Goal: Transaction & Acquisition: Book appointment/travel/reservation

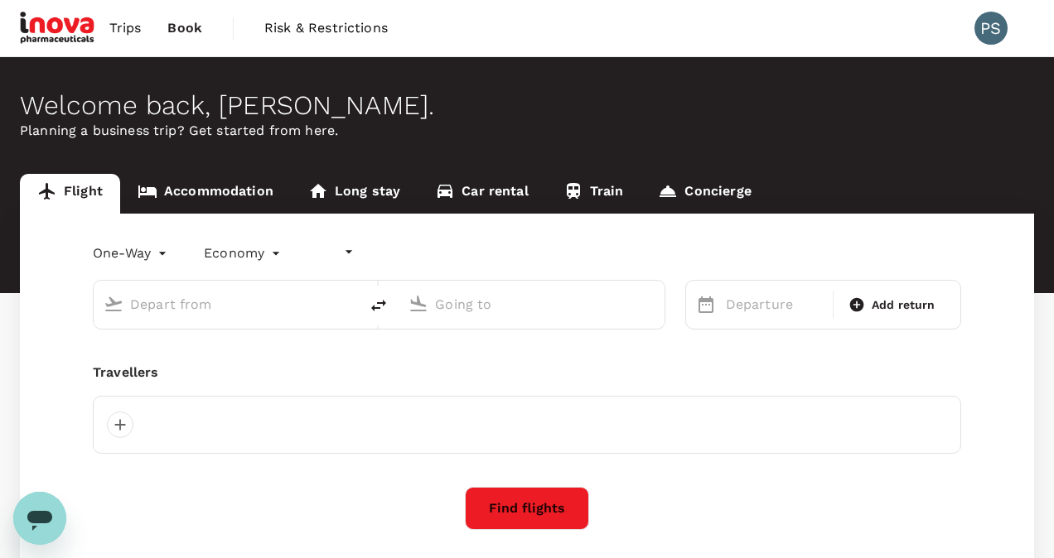
type input "undefined, undefined (any)"
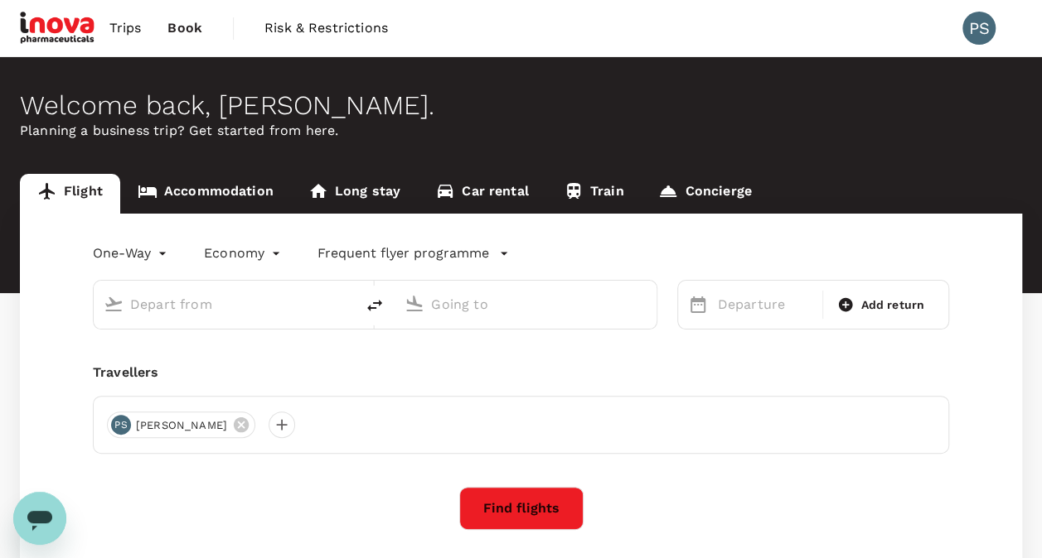
type input "roundtrip"
type input "Singapore Changi (SIN)"
type input "[GEOGRAPHIC_DATA], [GEOGRAPHIC_DATA] (any)"
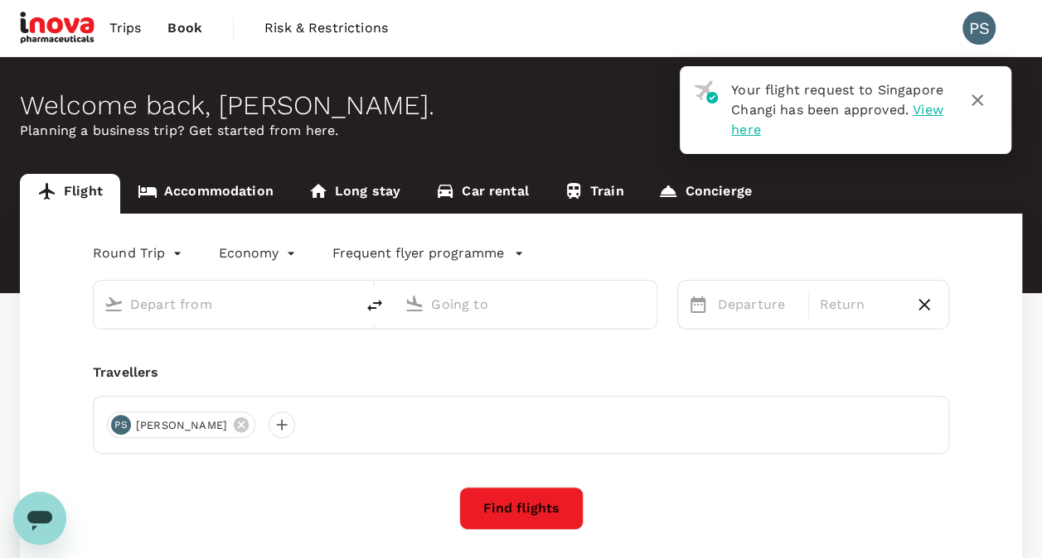
type input "Singapore Changi (SIN)"
type input "[GEOGRAPHIC_DATA], [GEOGRAPHIC_DATA] (any)"
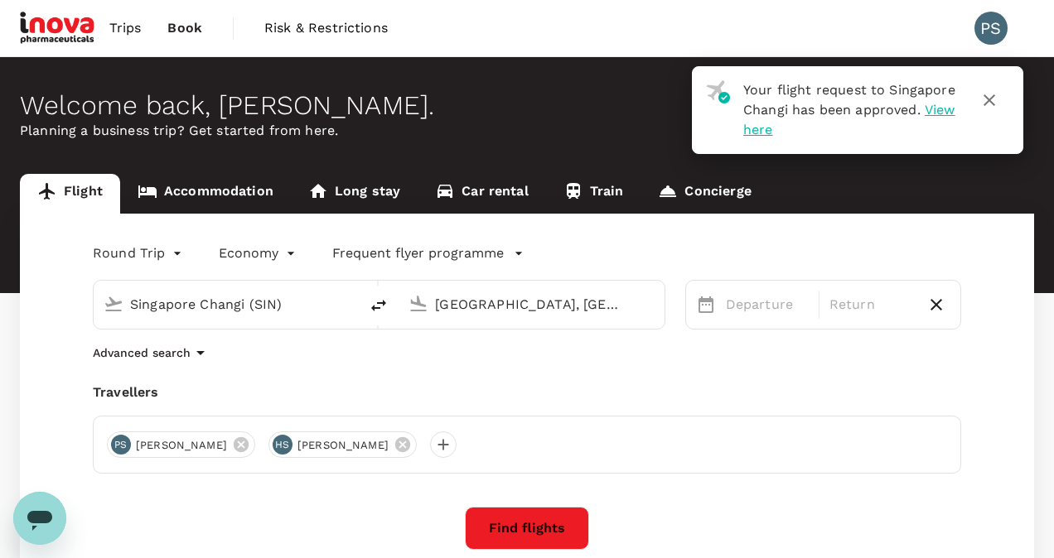
click at [152, 252] on body "Your flight request to Singapore Changi has been approved. View here Trips Book…" at bounding box center [527, 357] width 1054 height 714
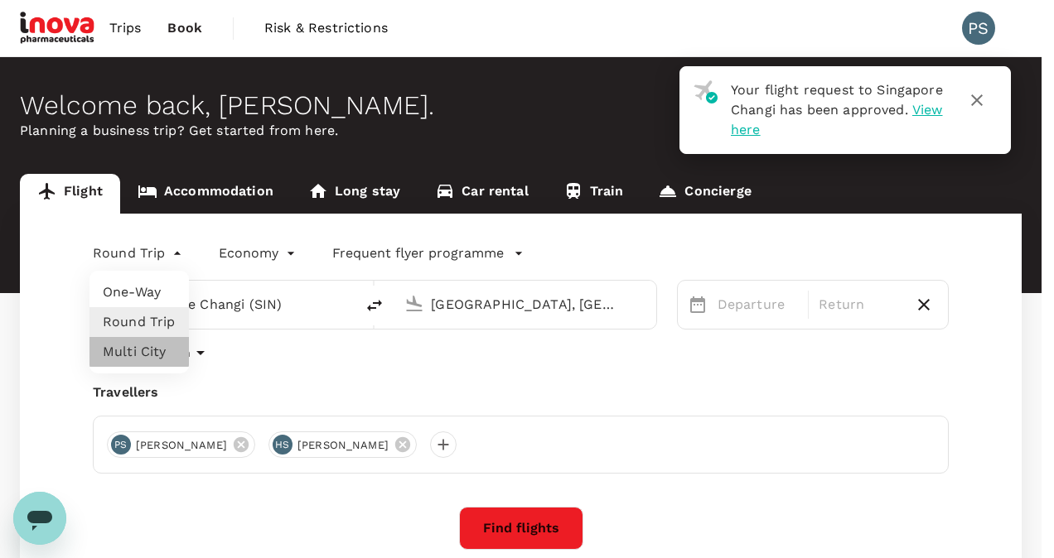
click at [138, 346] on li "Multi City" at bounding box center [138, 352] width 99 height 30
type input "multicity"
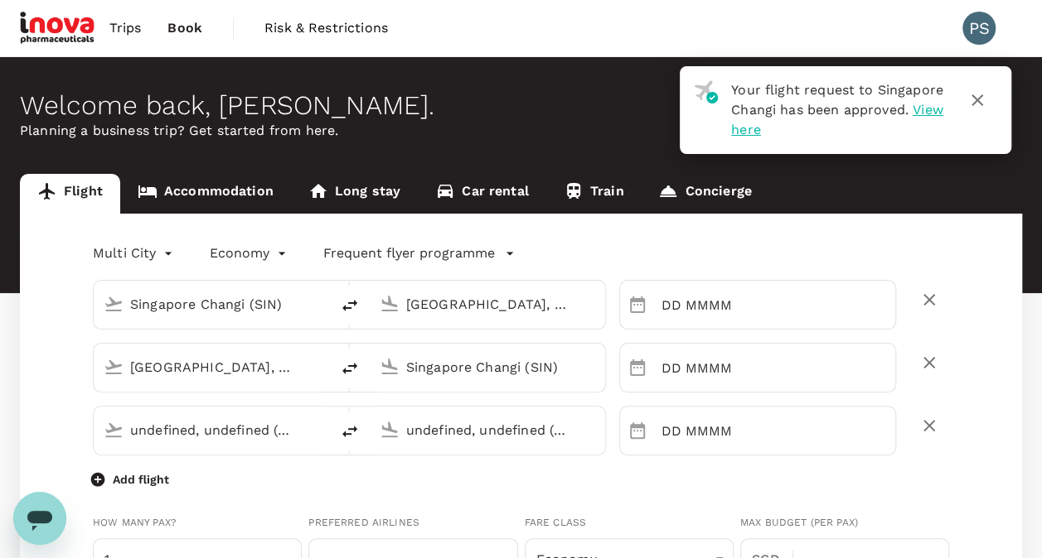
type input "Singapore Changi (SIN)"
type input "[PERSON_NAME][EMAIL_ADDRESS][DOMAIN_NAME]"
type input "88223759"
click at [466, 309] on input "[GEOGRAPHIC_DATA], [GEOGRAPHIC_DATA] (any)" at bounding box center [488, 305] width 165 height 26
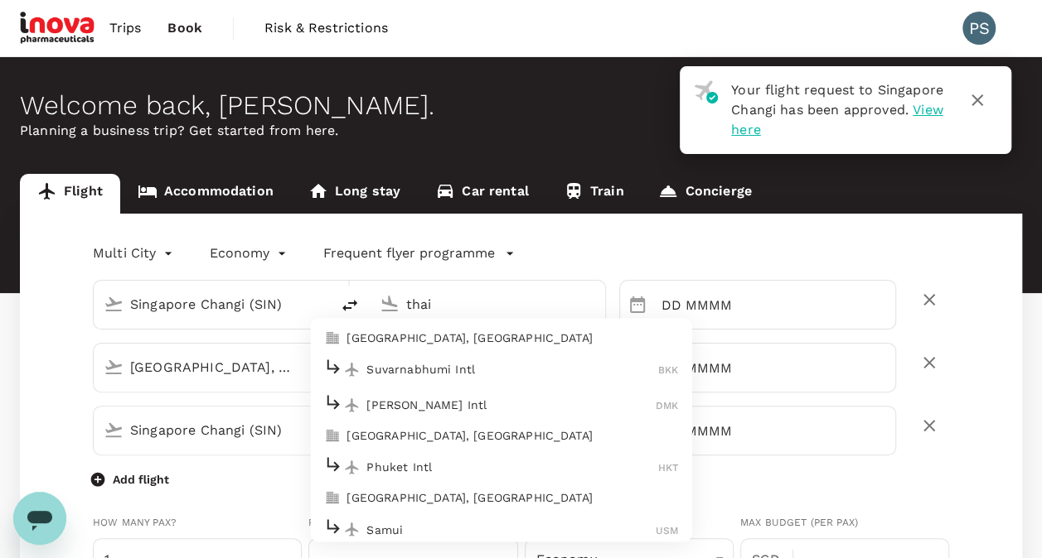
click at [450, 333] on p "[GEOGRAPHIC_DATA], [GEOGRAPHIC_DATA]" at bounding box center [511, 339] width 331 height 17
type input "[GEOGRAPHIC_DATA], [GEOGRAPHIC_DATA] (any)"
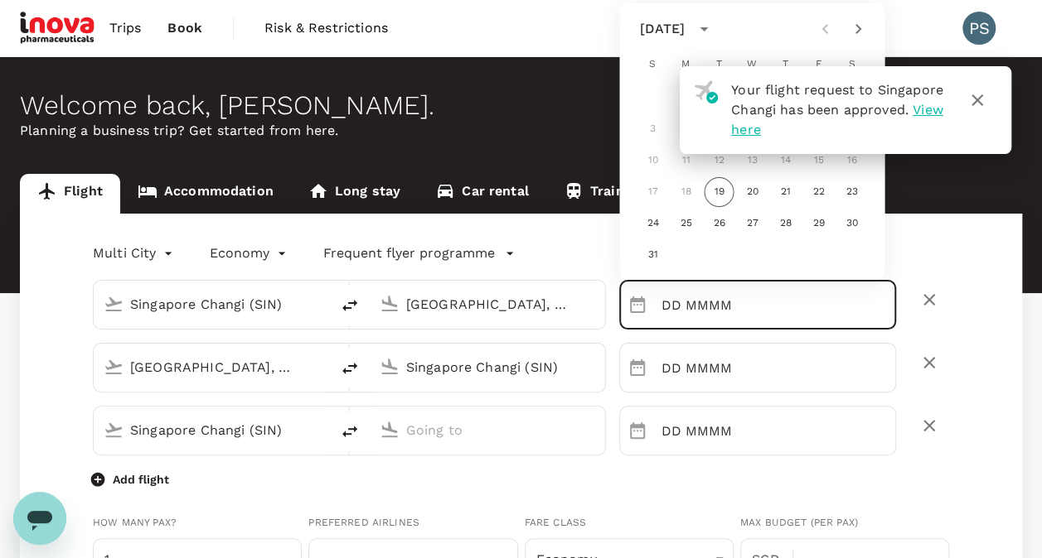
click at [730, 314] on input "DD MMMM" at bounding box center [777, 305] width 235 height 50
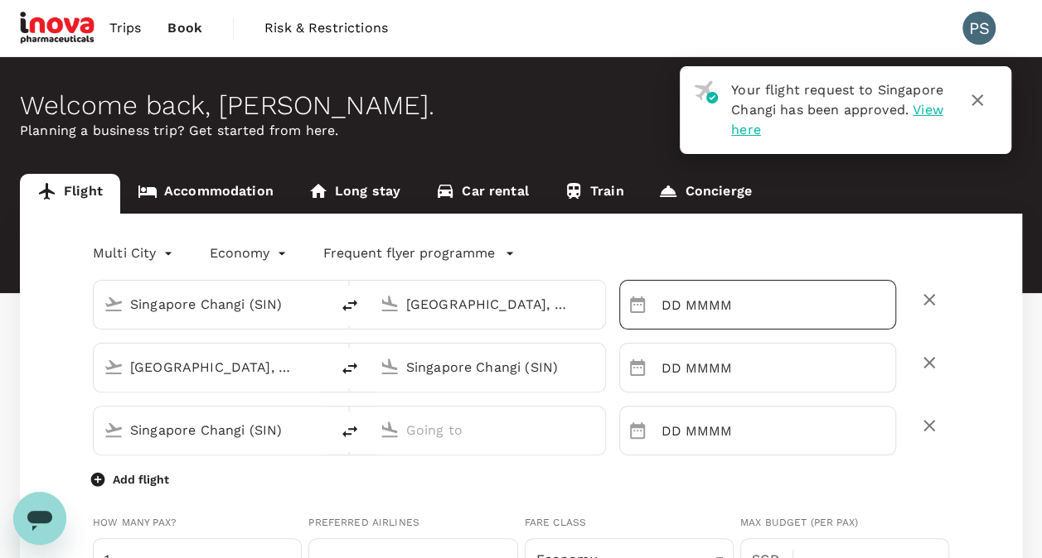
click at [702, 303] on input "DD MMMM" at bounding box center [777, 305] width 235 height 50
click at [664, 302] on input "DD MMMM" at bounding box center [777, 305] width 235 height 50
click at [641, 303] on icon "Choose date" at bounding box center [637, 305] width 20 height 20
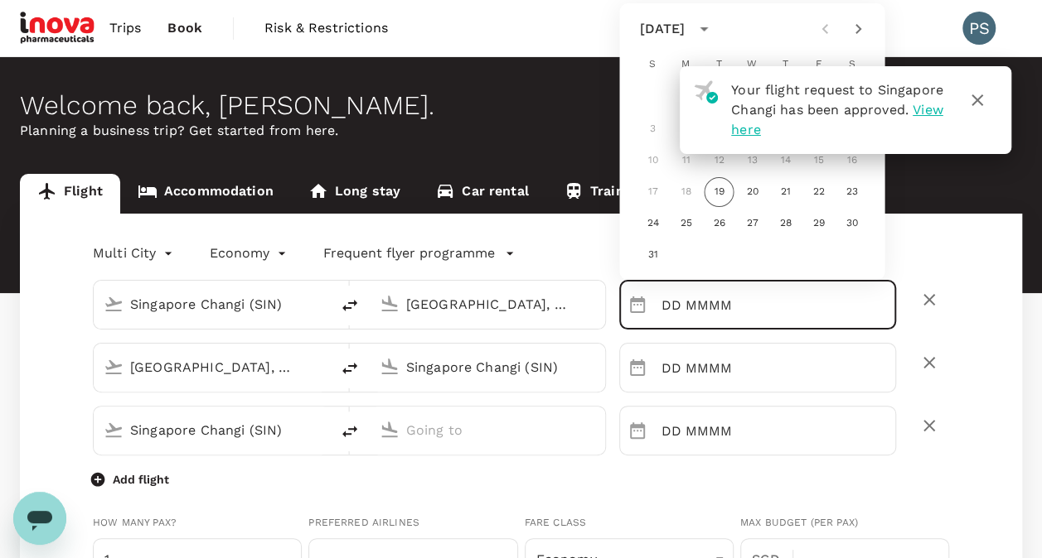
click at [984, 103] on icon "button" at bounding box center [977, 100] width 20 height 20
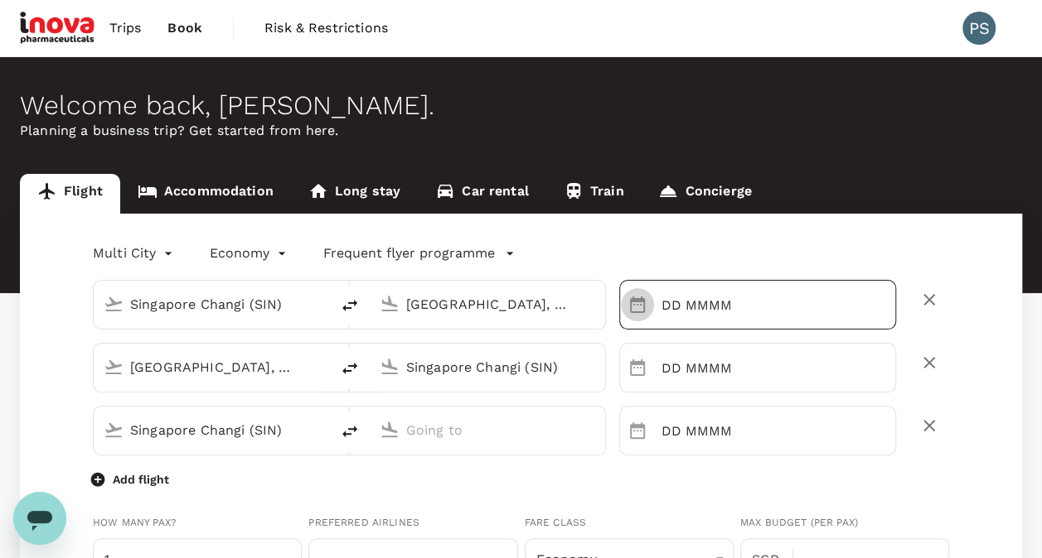
click at [641, 306] on icon "Choose date" at bounding box center [637, 305] width 20 height 20
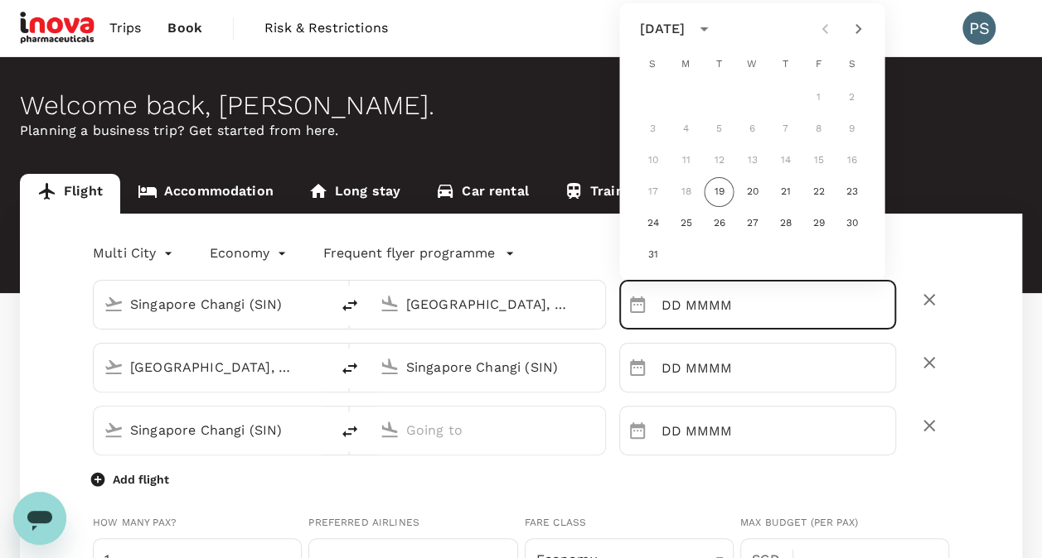
click at [853, 31] on icon "Next month" at bounding box center [858, 29] width 20 height 20
click at [747, 96] on button "3" at bounding box center [752, 98] width 30 height 30
type input "[DATE]"
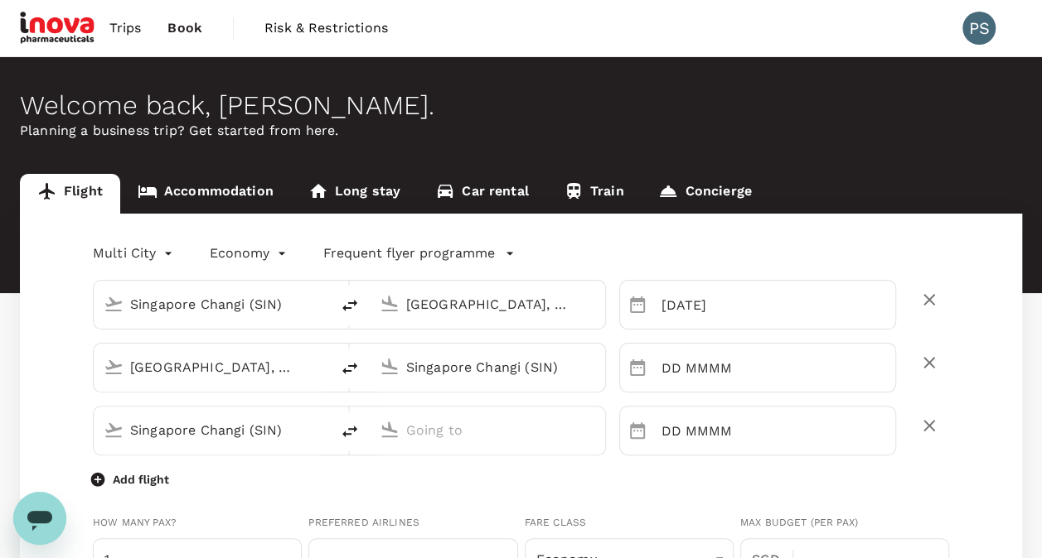
click at [227, 365] on input "[GEOGRAPHIC_DATA], [GEOGRAPHIC_DATA] (any)" at bounding box center [212, 368] width 165 height 26
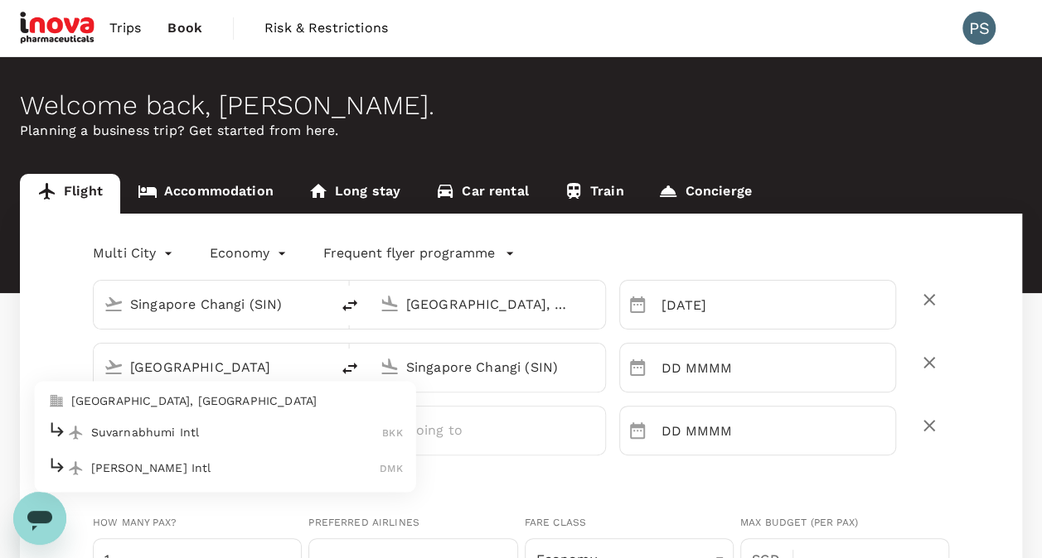
click at [168, 405] on p "[GEOGRAPHIC_DATA], [GEOGRAPHIC_DATA]" at bounding box center [236, 402] width 331 height 17
type input "[GEOGRAPHIC_DATA], [GEOGRAPHIC_DATA] (any)"
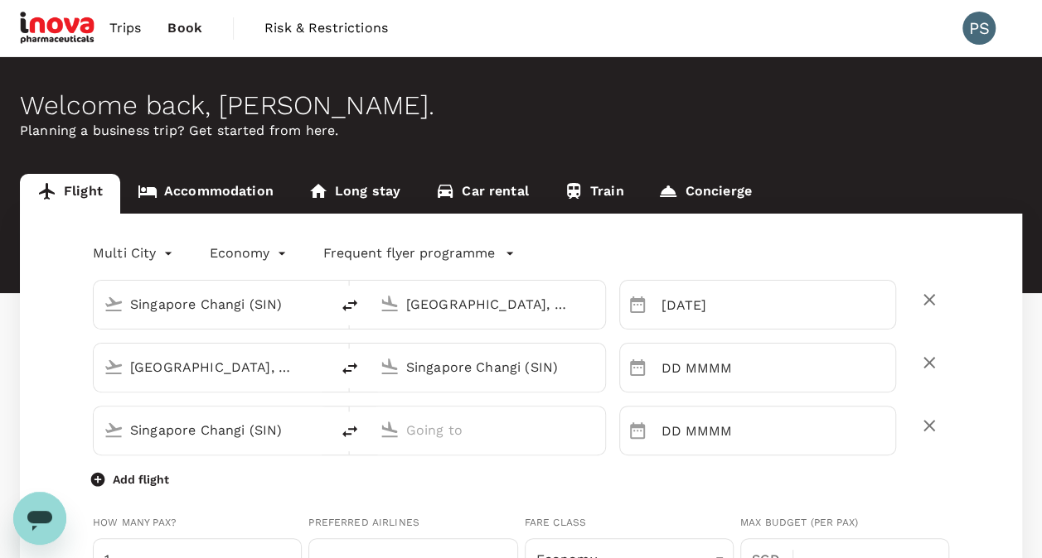
click at [423, 370] on input "Singapore Changi (SIN)" at bounding box center [488, 368] width 165 height 26
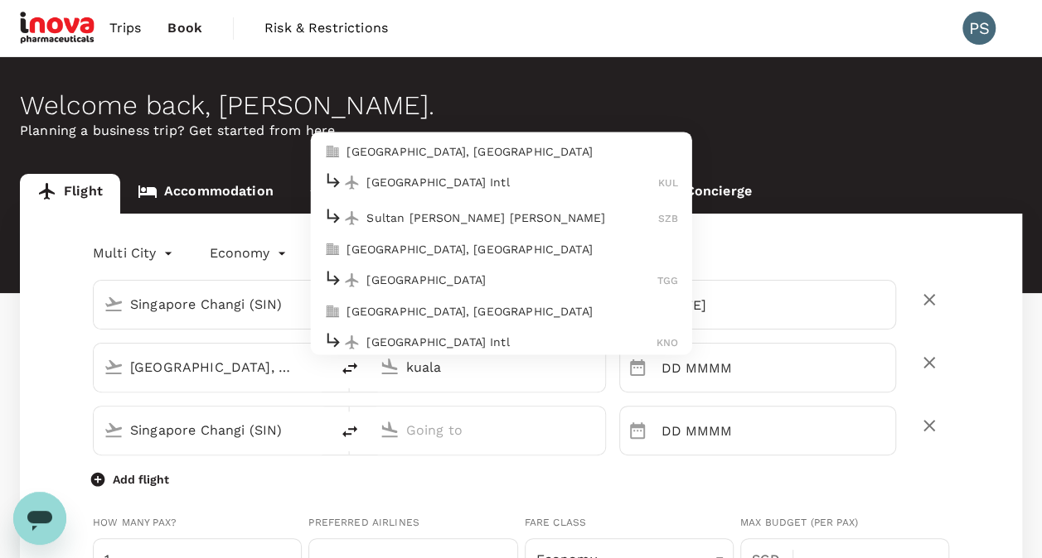
click at [423, 154] on p "[GEOGRAPHIC_DATA], [GEOGRAPHIC_DATA]" at bounding box center [511, 151] width 331 height 17
type input "[GEOGRAPHIC_DATA], [GEOGRAPHIC_DATA] (any)"
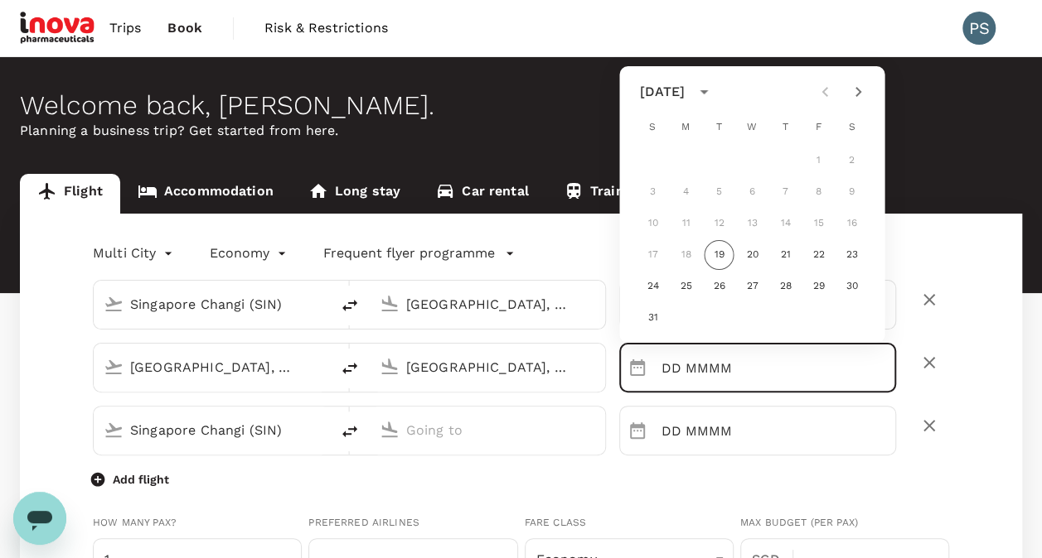
click at [862, 88] on icon "Next month" at bounding box center [858, 92] width 20 height 20
click at [814, 156] on button "5" at bounding box center [818, 161] width 30 height 30
type input "[DATE]"
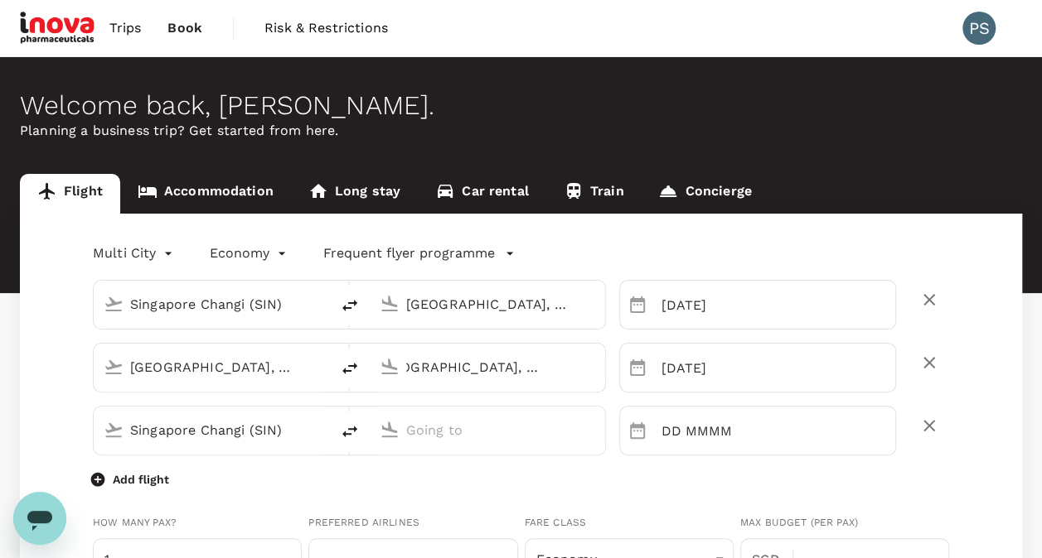
click at [926, 431] on icon "delete" at bounding box center [929, 426] width 20 height 20
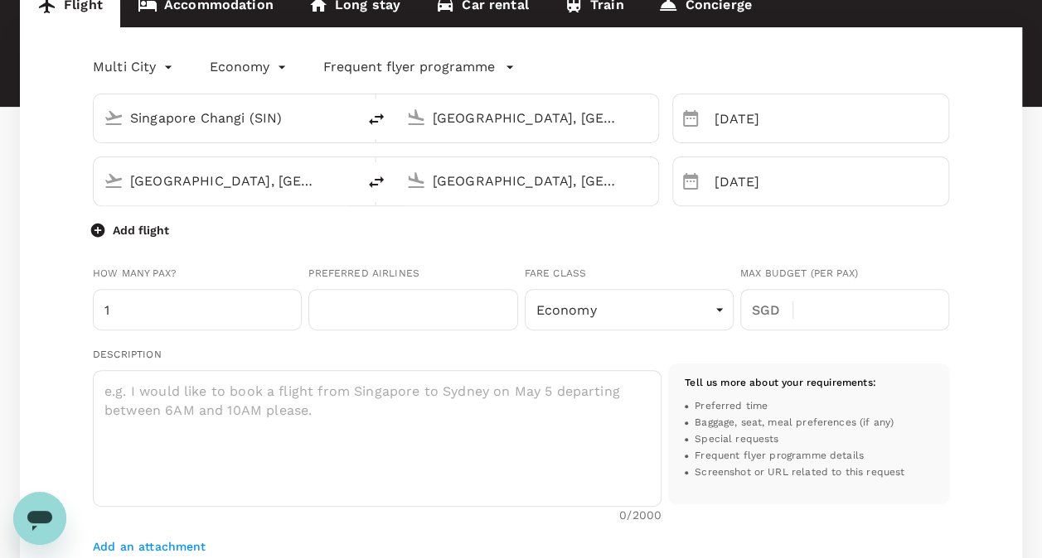
scroll to position [189, 0]
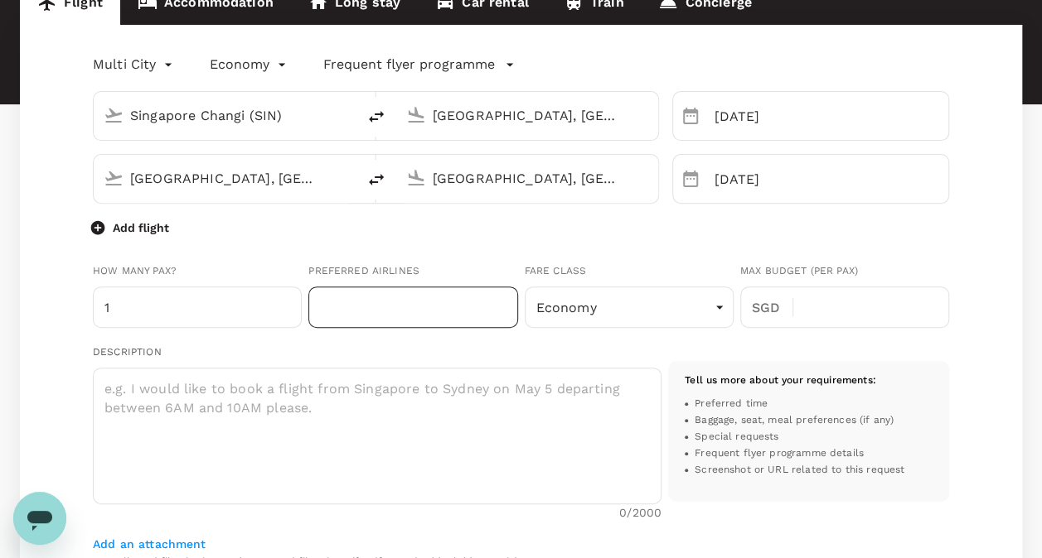
click at [408, 309] on input "text" at bounding box center [412, 307] width 209 height 41
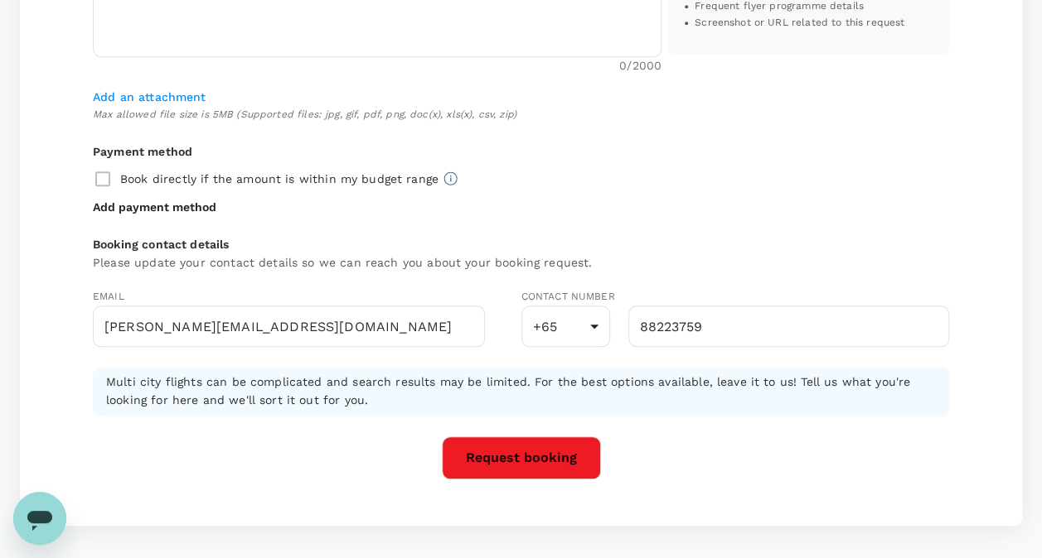
scroll to position [638, 0]
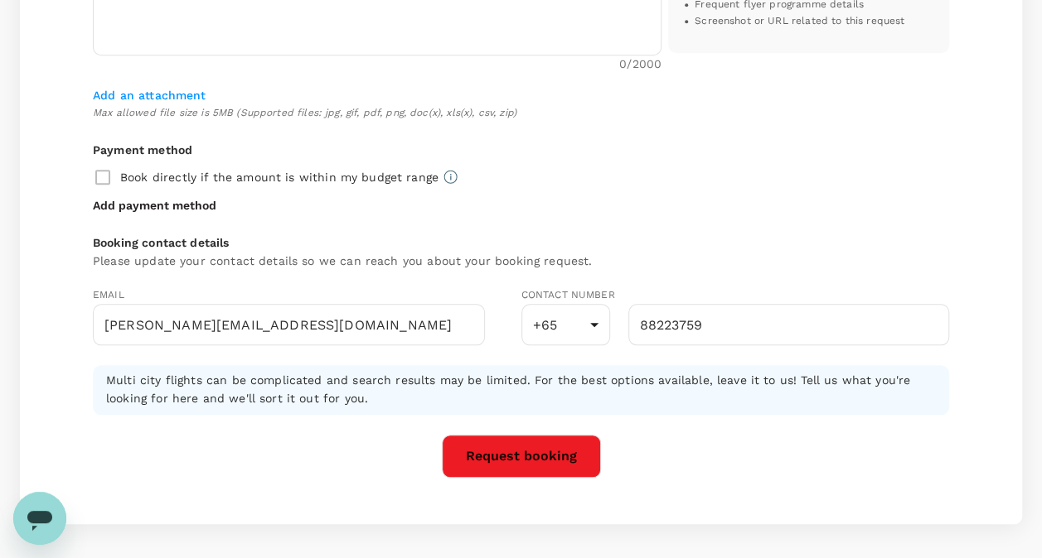
click at [527, 461] on button "Request booking" at bounding box center [521, 456] width 159 height 43
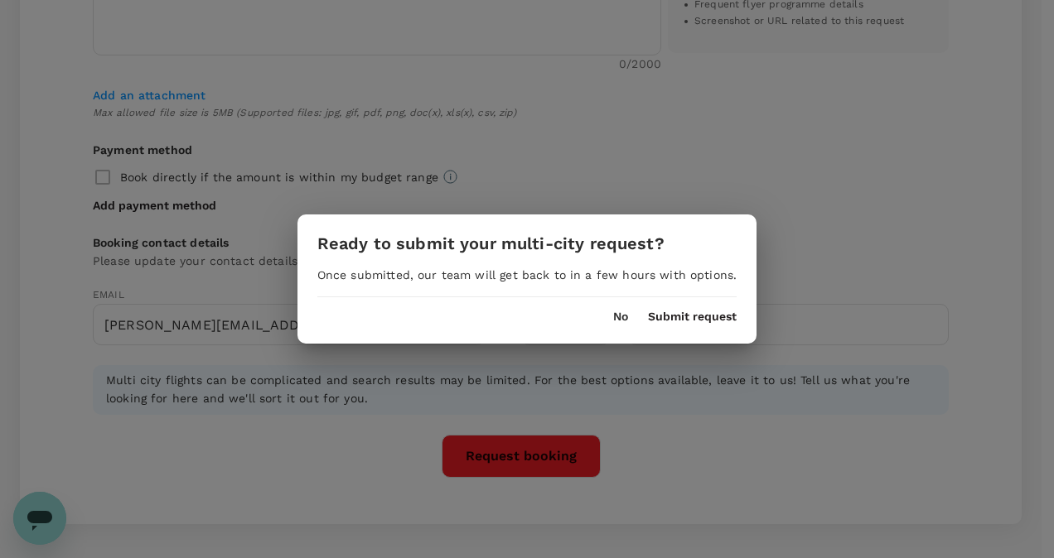
click at [616, 321] on button "No" at bounding box center [620, 317] width 15 height 13
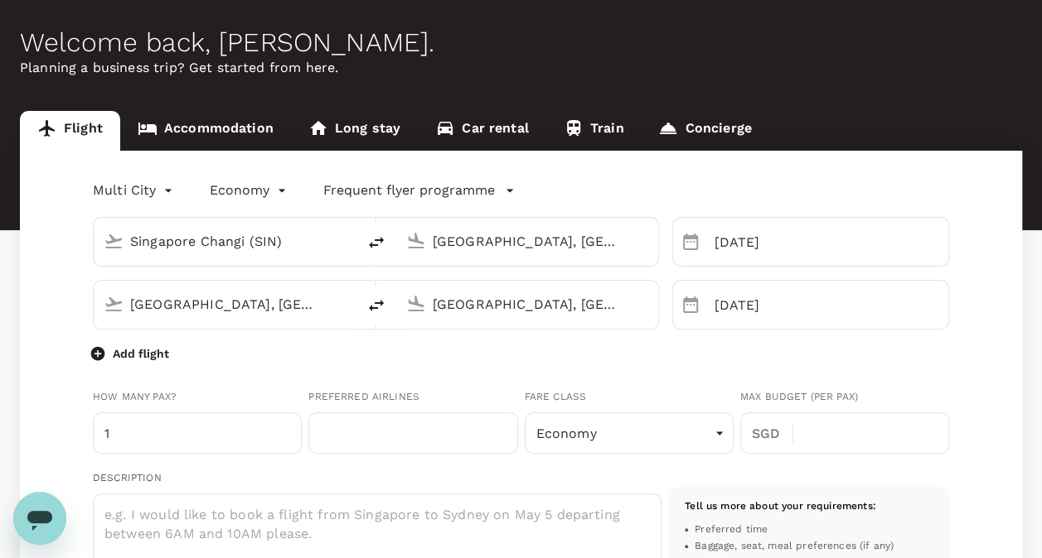
scroll to position [0, 0]
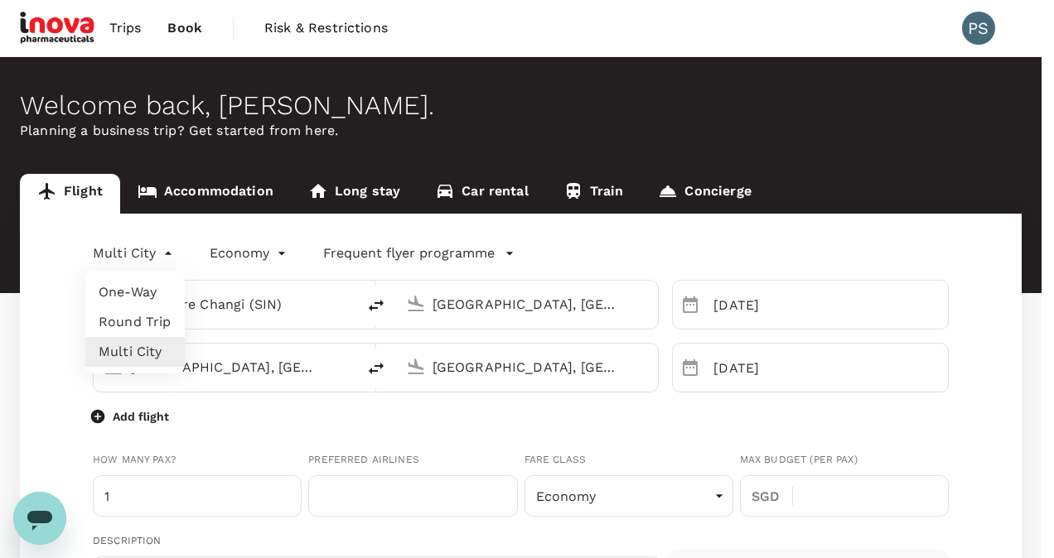
click at [114, 305] on li "One-Way" at bounding box center [134, 293] width 99 height 30
type input "oneway"
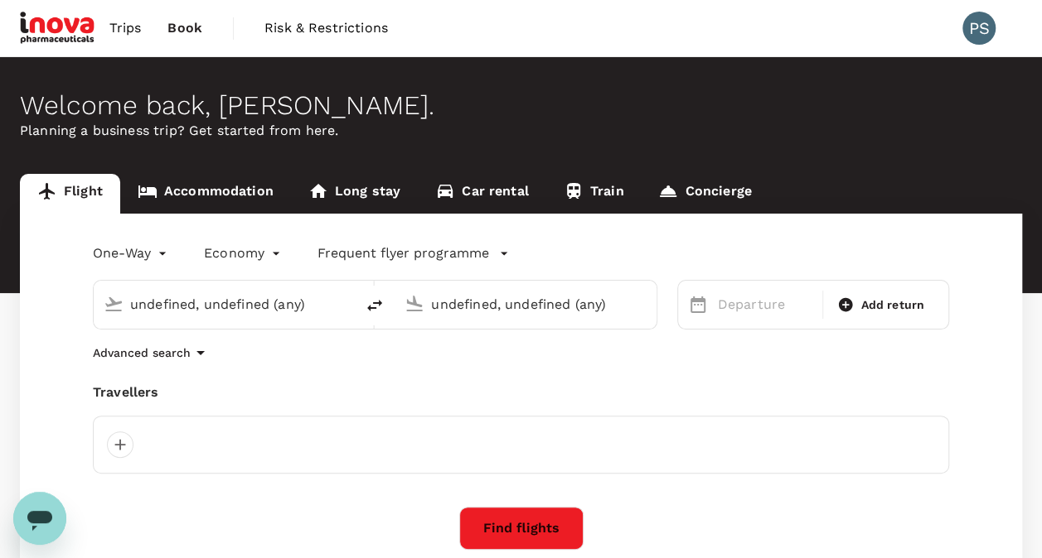
type input "Singapore Changi (SIN)"
type input "[GEOGRAPHIC_DATA], [GEOGRAPHIC_DATA] (any)"
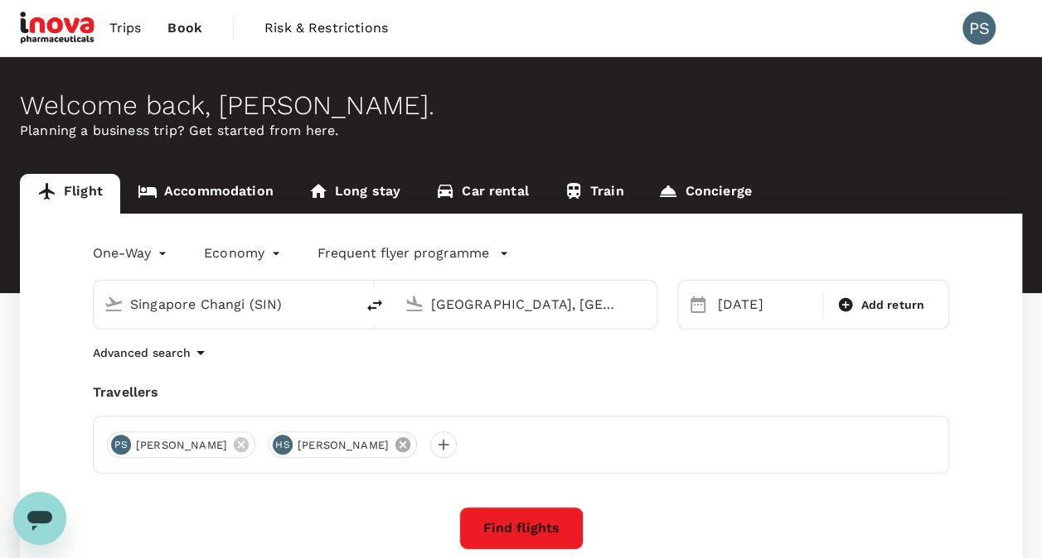
click at [412, 446] on icon at bounding box center [403, 445] width 18 height 18
click at [514, 524] on button "Find flights" at bounding box center [521, 528] width 124 height 43
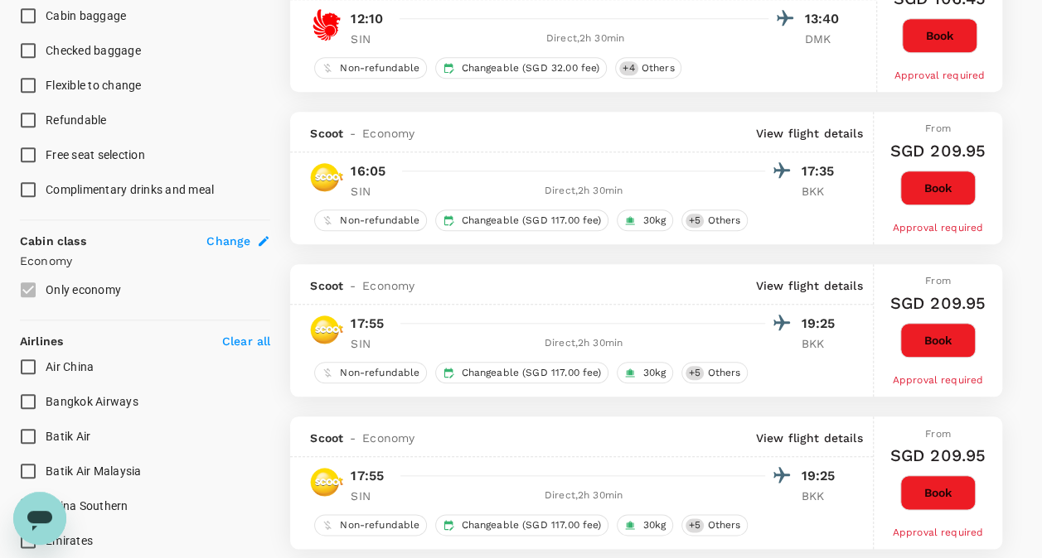
scroll to position [694, 0]
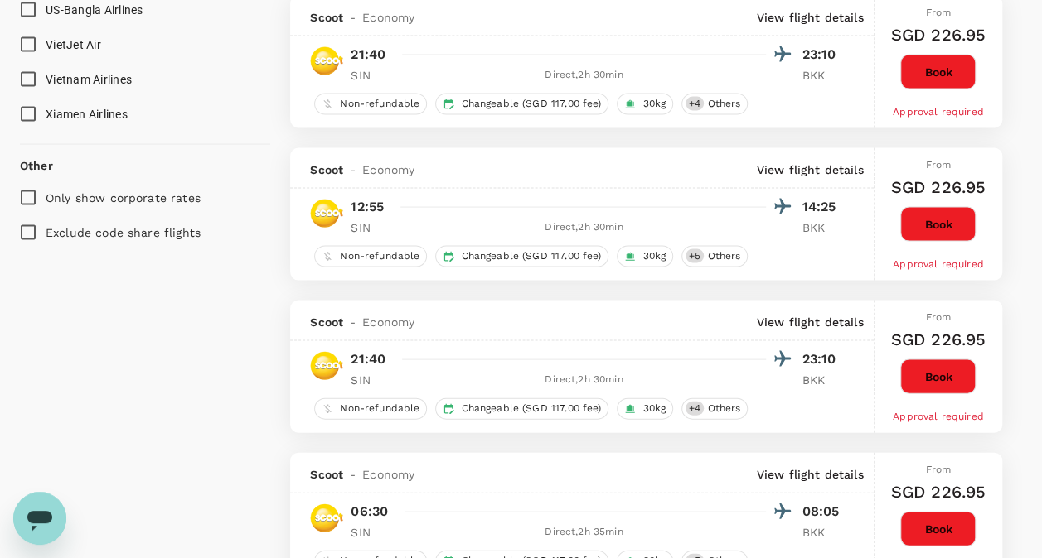
type input "1304"
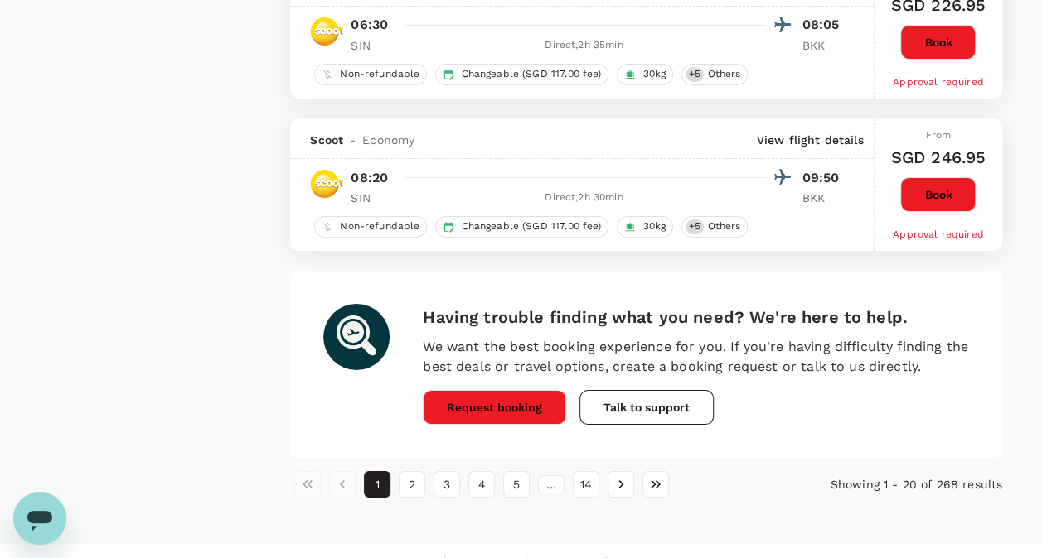
scroll to position [2971, 0]
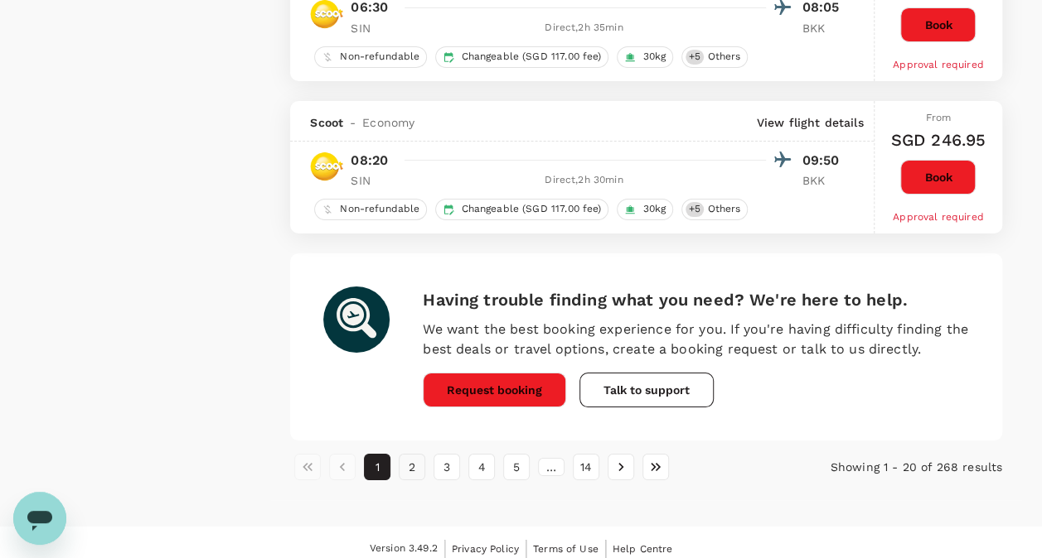
click at [418, 458] on button "2" at bounding box center [412, 467] width 27 height 27
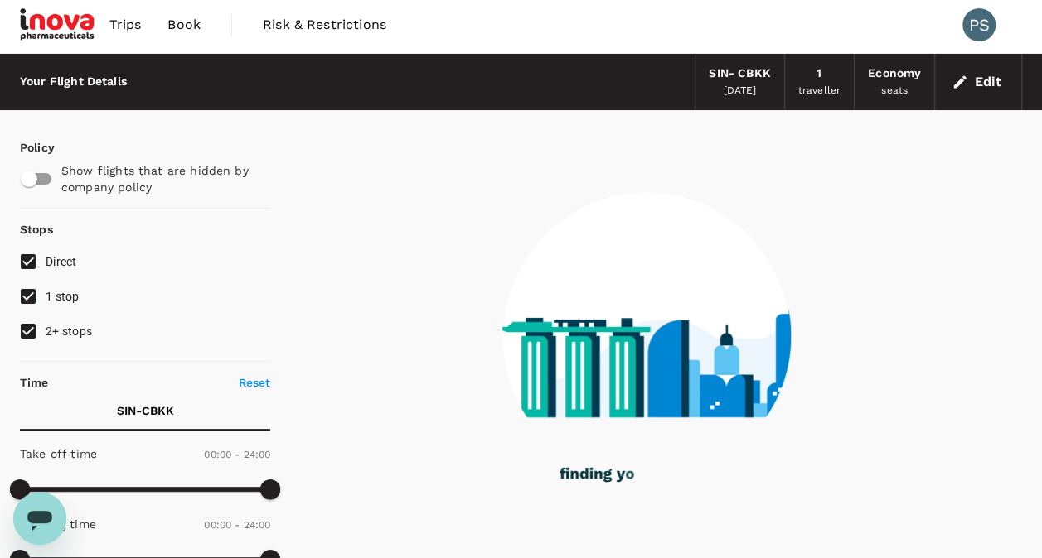
scroll to position [0, 0]
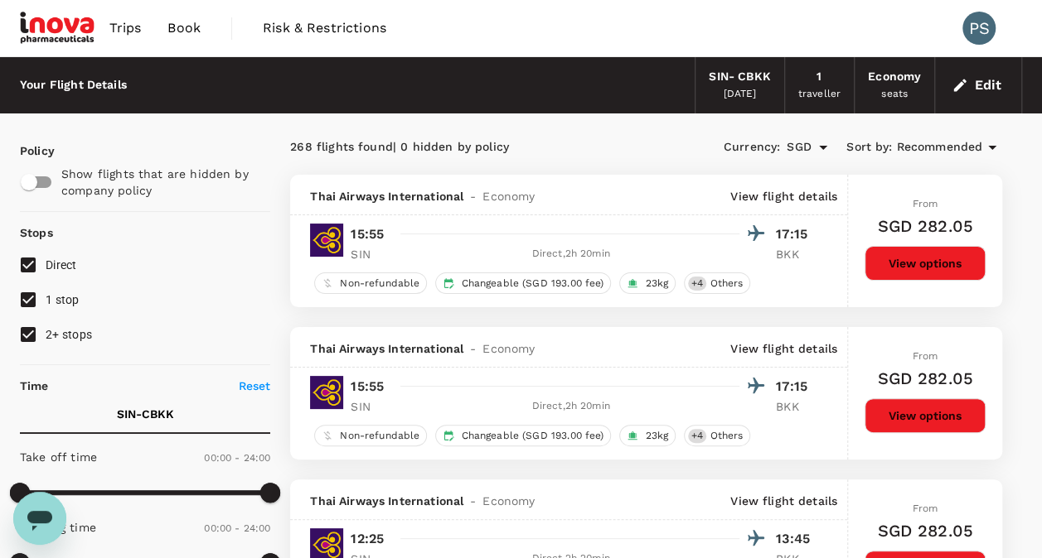
click at [31, 336] on input "2+ stops" at bounding box center [28, 334] width 35 height 35
checkbox input "false"
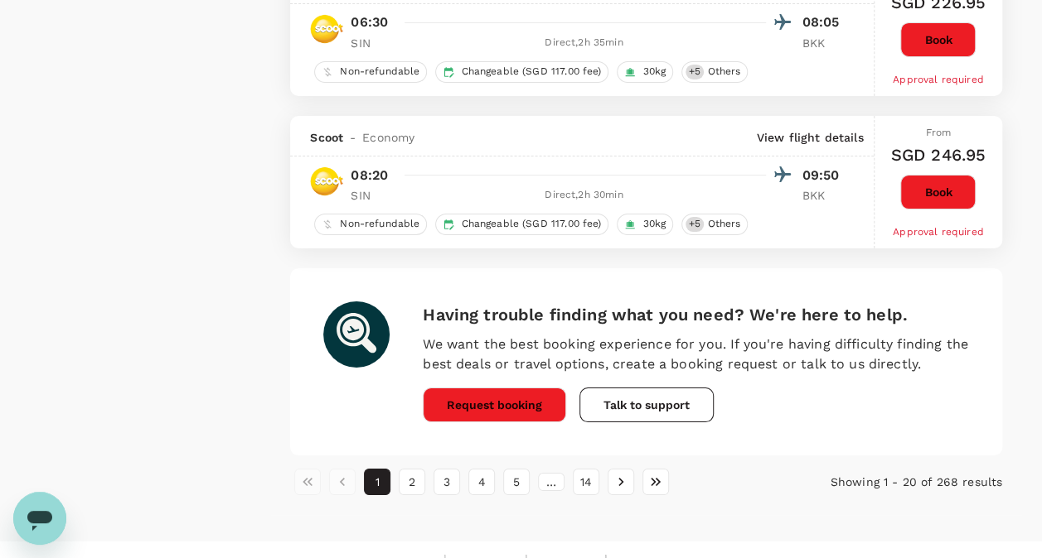
scroll to position [2971, 0]
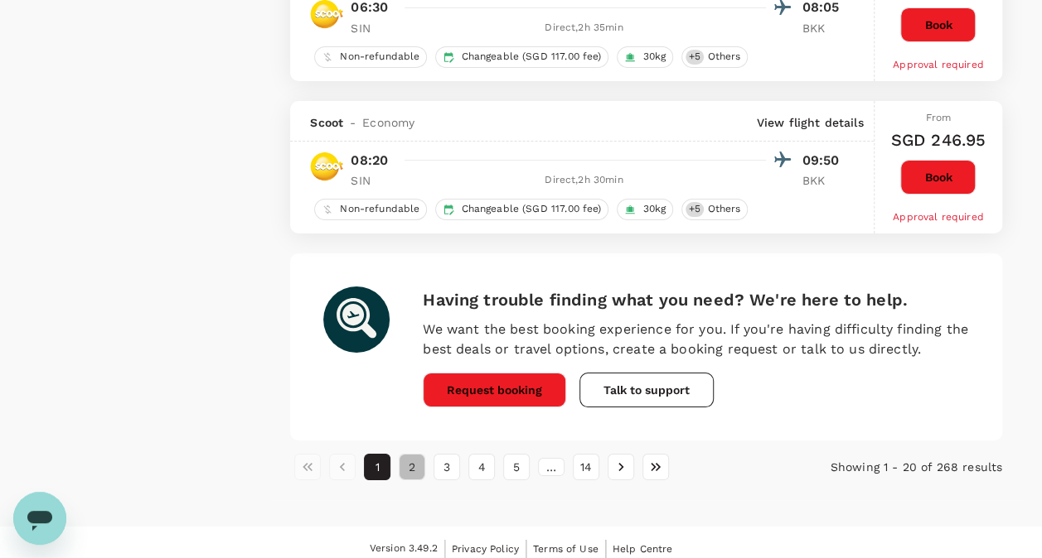
click at [413, 465] on button "2" at bounding box center [412, 467] width 27 height 27
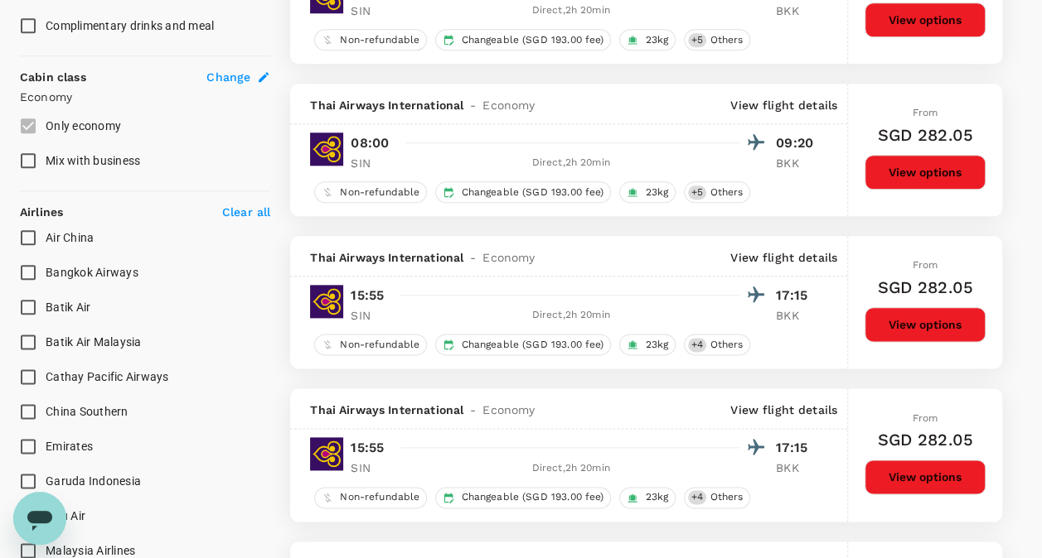
scroll to position [0, 0]
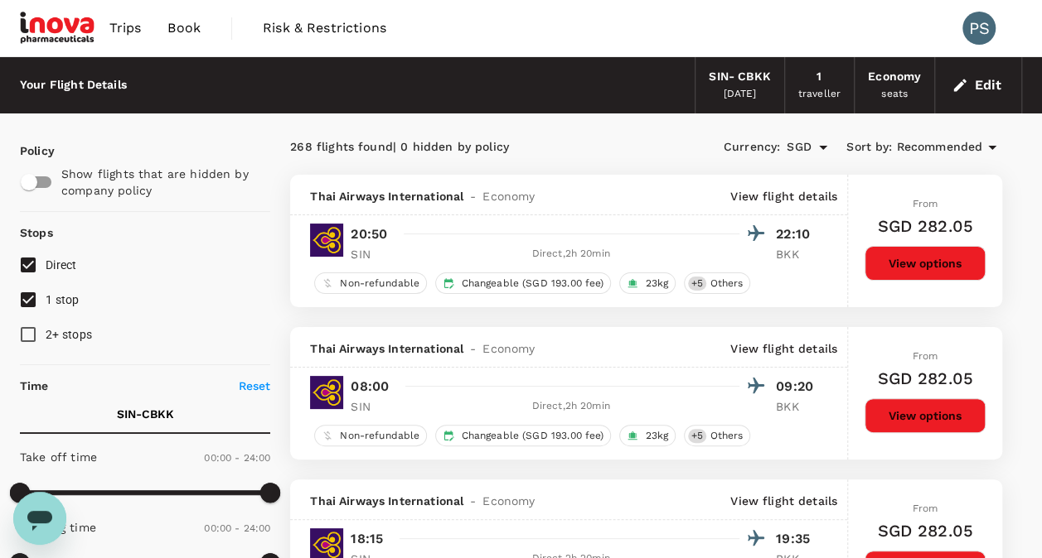
click at [742, 83] on div "SIN - CBKK" at bounding box center [738, 77] width 61 height 18
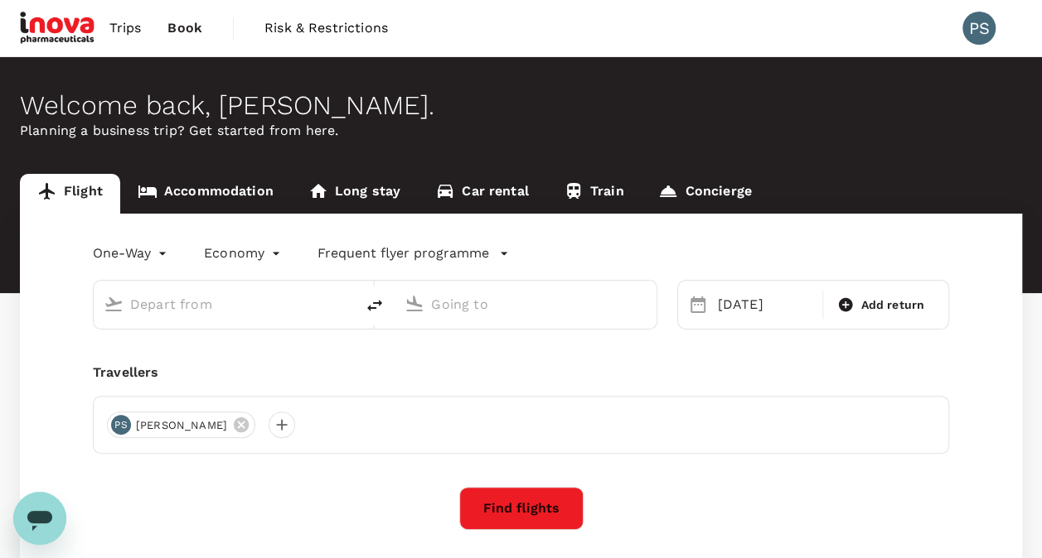
type input "Singapore Changi (SIN)"
type input "[GEOGRAPHIC_DATA], [GEOGRAPHIC_DATA] (any)"
type input "Singapore Changi (SIN)"
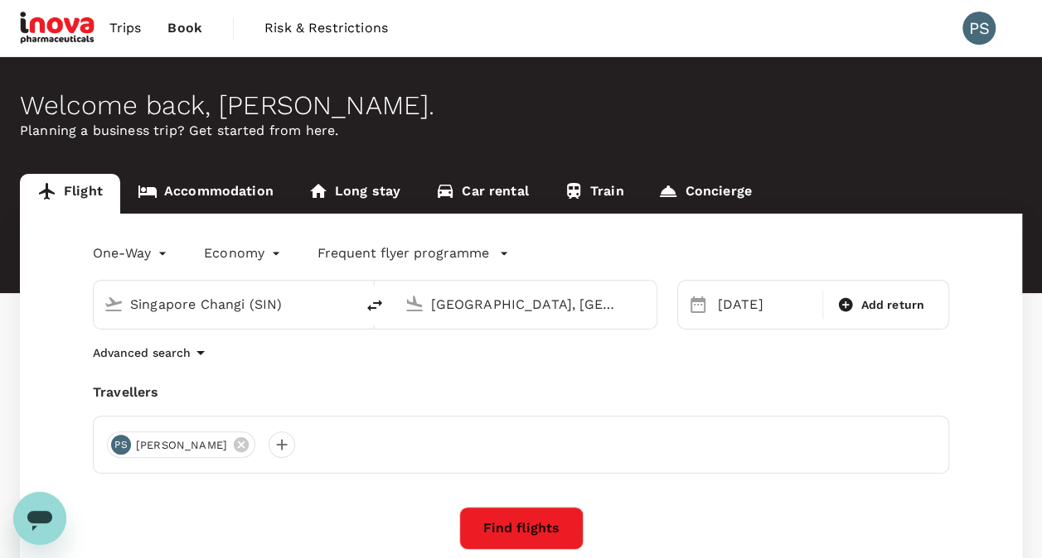
click at [462, 300] on input "[GEOGRAPHIC_DATA], [GEOGRAPHIC_DATA] (any)" at bounding box center [526, 305] width 190 height 26
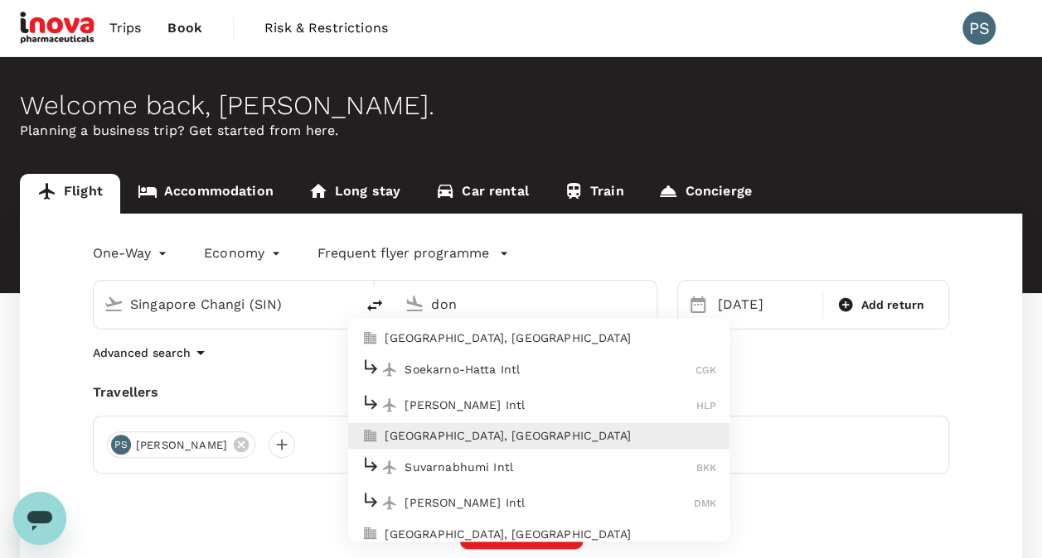
click at [437, 495] on p "[PERSON_NAME] Intl" at bounding box center [548, 503] width 289 height 17
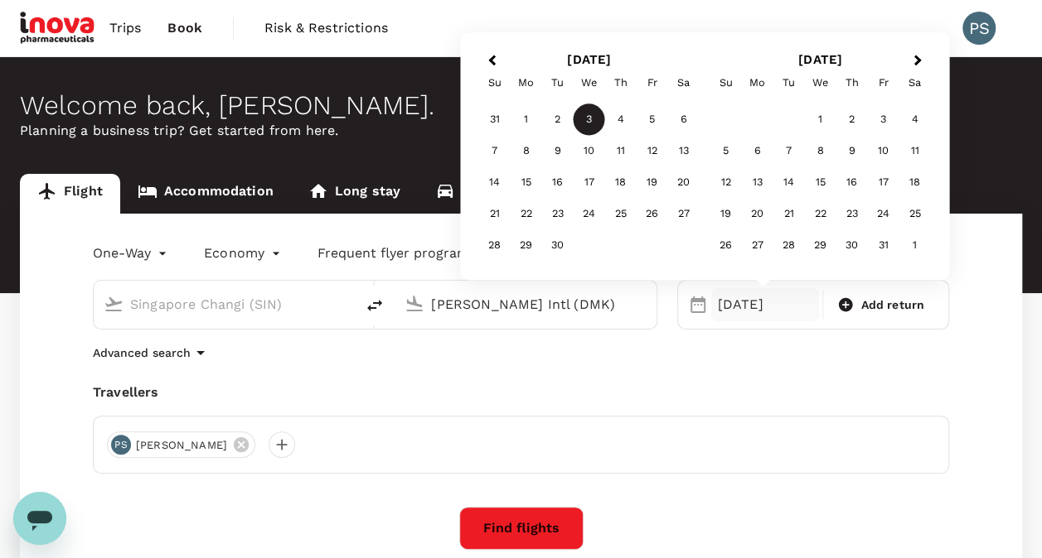
type input "[PERSON_NAME] Intl (DMK)"
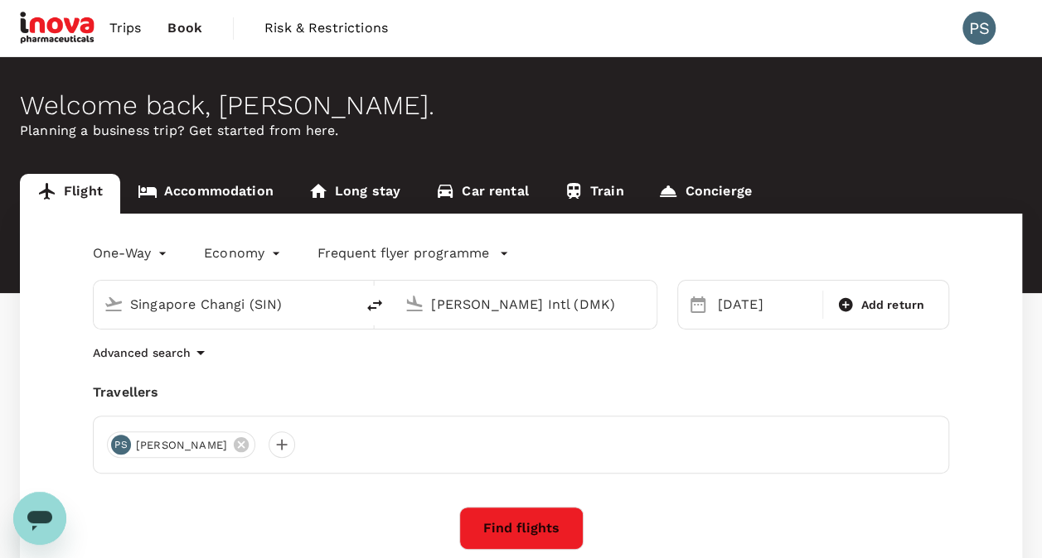
click at [630, 373] on div "One-Way oneway Economy economy Frequent flyer programme [GEOGRAPHIC_DATA] Chang…" at bounding box center [521, 412] width 1002 height 396
click at [534, 526] on button "Find flights" at bounding box center [521, 528] width 124 height 43
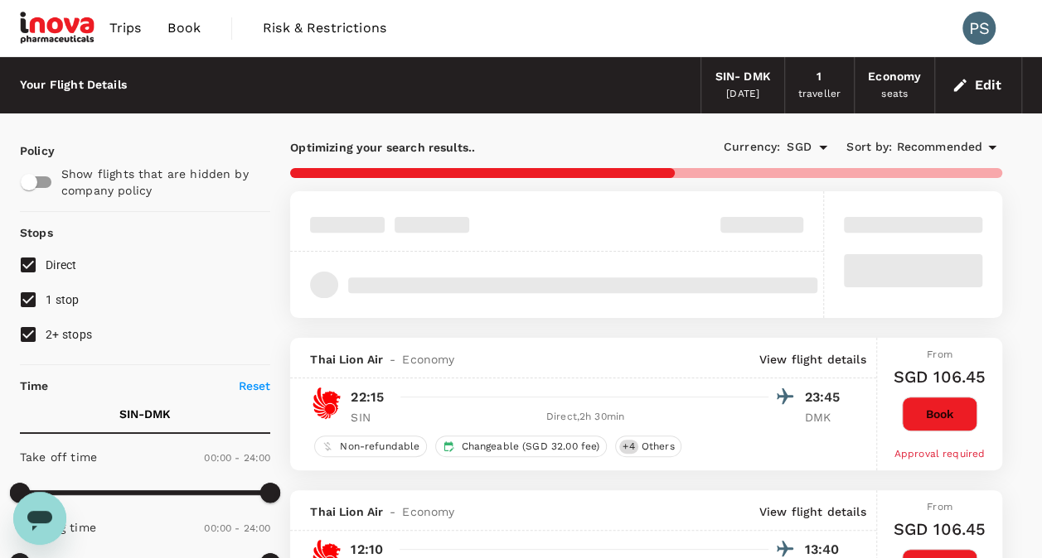
type input "1375"
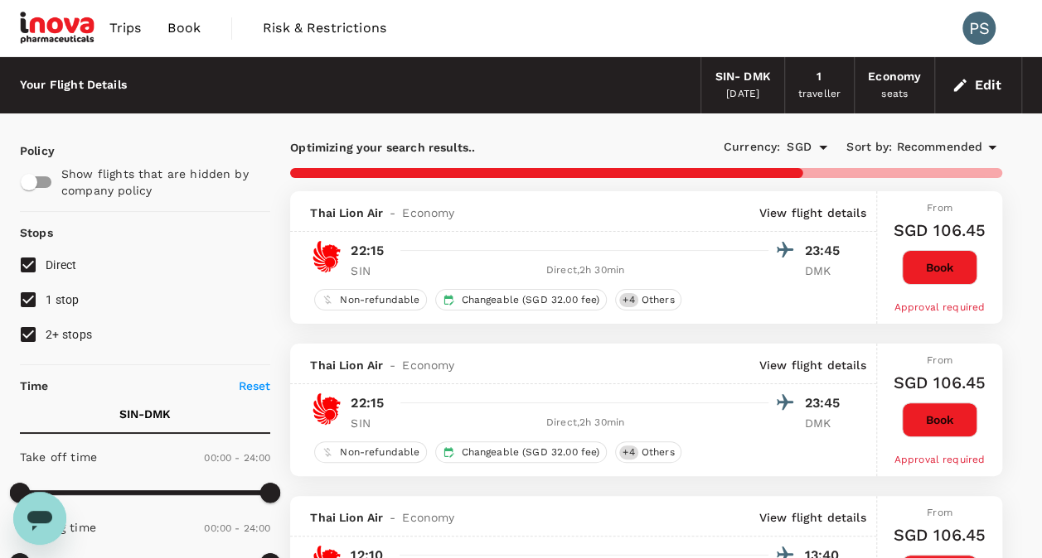
click at [35, 341] on input "2+ stops" at bounding box center [28, 334] width 35 height 35
checkbox input "false"
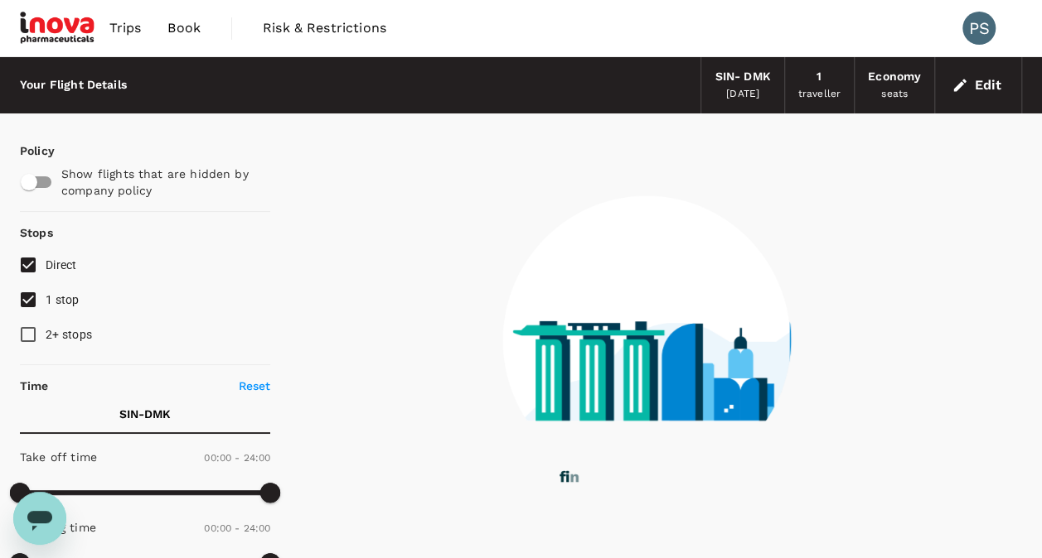
click at [31, 304] on input "1 stop" at bounding box center [28, 300] width 35 height 35
checkbox input "false"
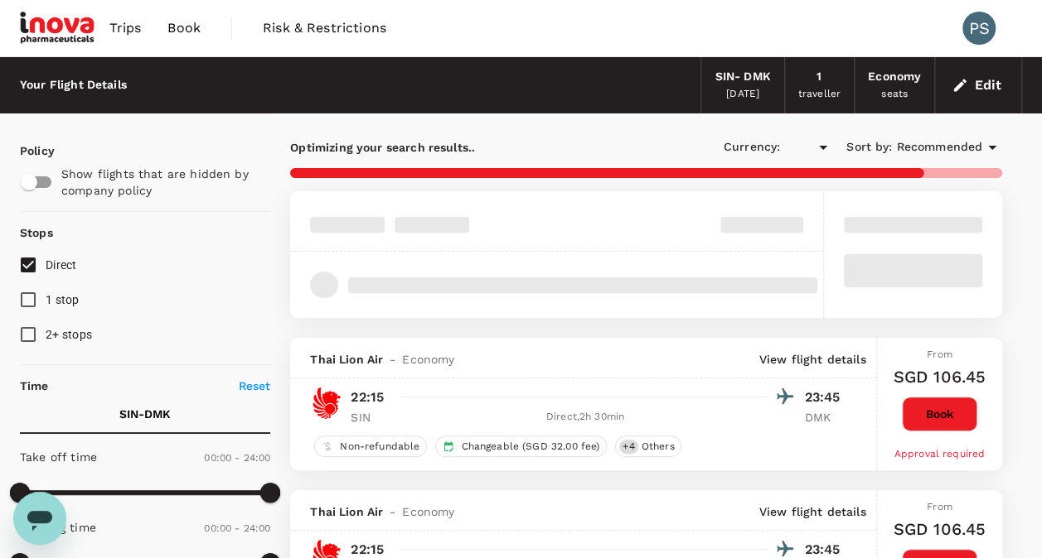
type input "SGD"
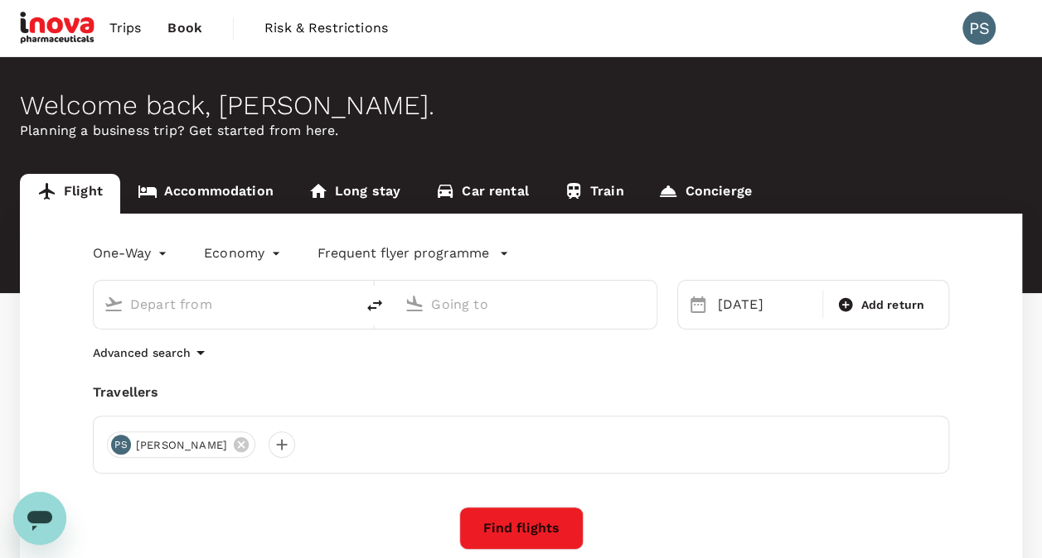
type input "Singapore Changi (SIN)"
type input "[PERSON_NAME] Intl (DMK)"
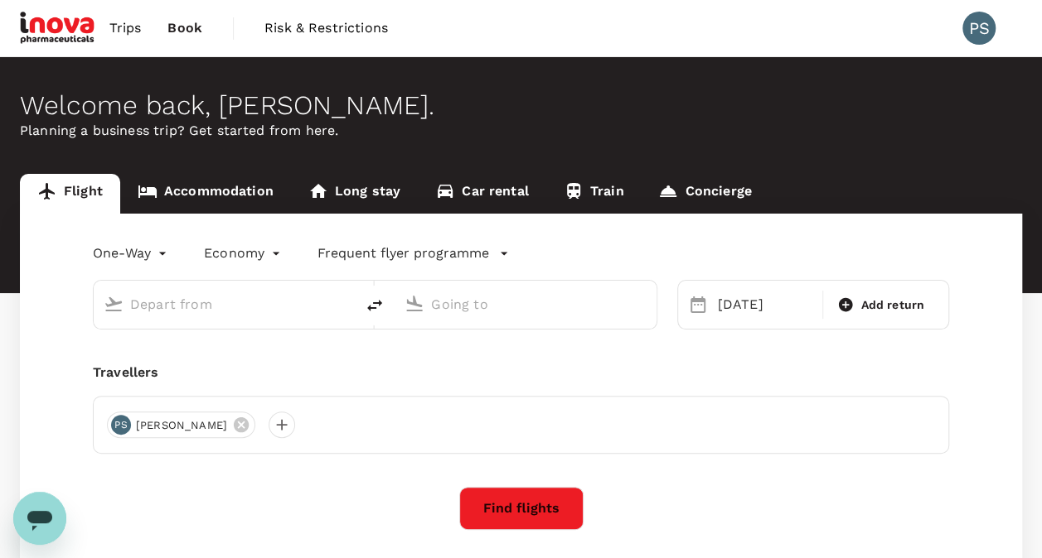
type input "Singapore Changi (SIN)"
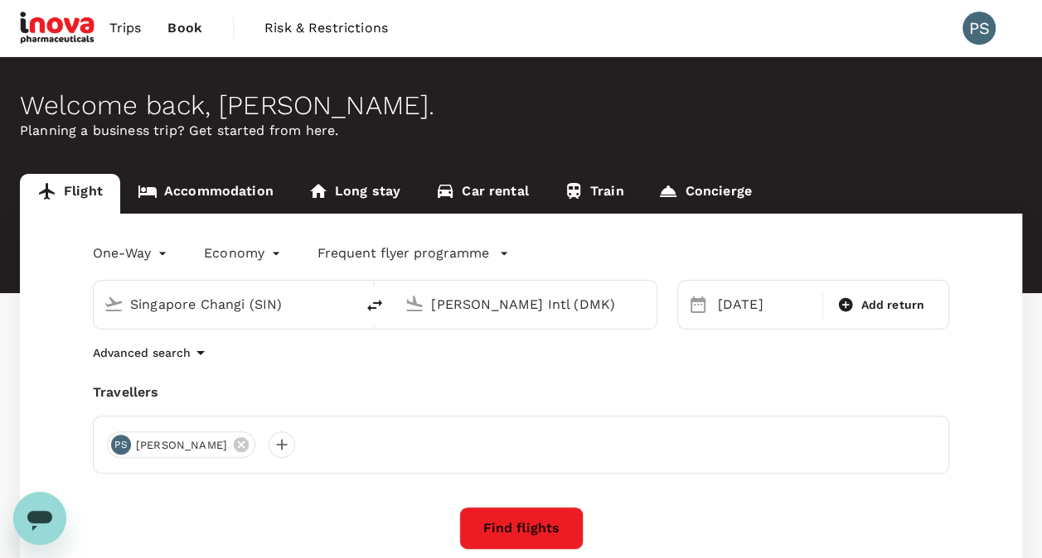
click at [476, 307] on input "[PERSON_NAME] Intl (DMK)" at bounding box center [526, 305] width 190 height 26
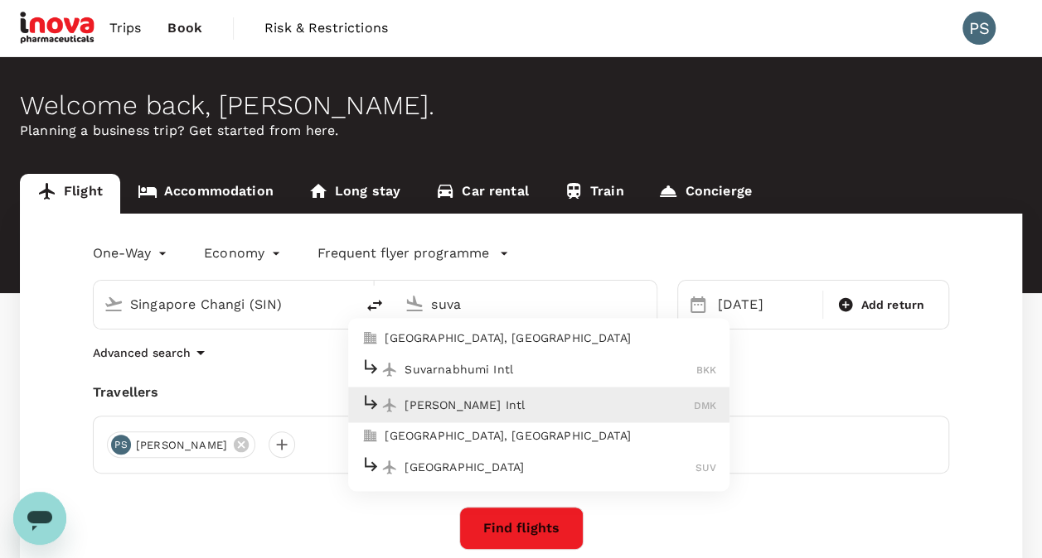
click at [466, 365] on p "Suvarnabhumi Intl" at bounding box center [550, 369] width 292 height 17
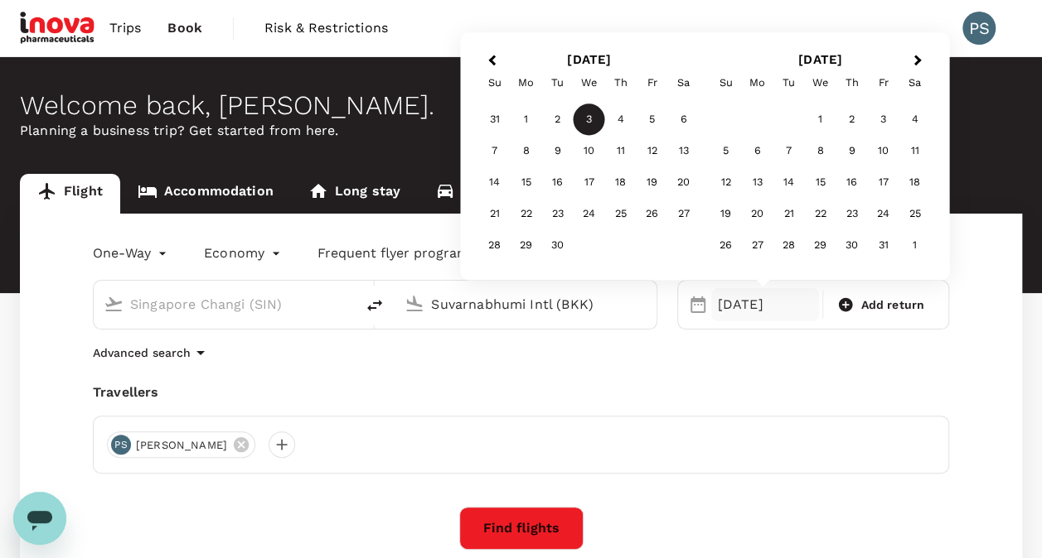
type input "Suvarnabhumi Intl (BKK)"
click at [681, 358] on div "Advanced search" at bounding box center [521, 353] width 856 height 20
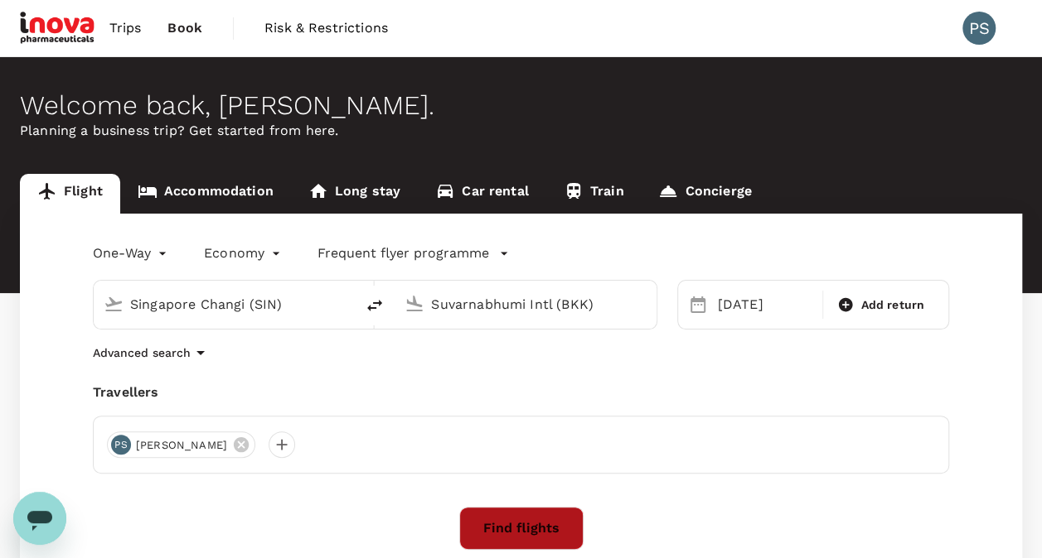
click at [497, 520] on button "Find flights" at bounding box center [521, 528] width 124 height 43
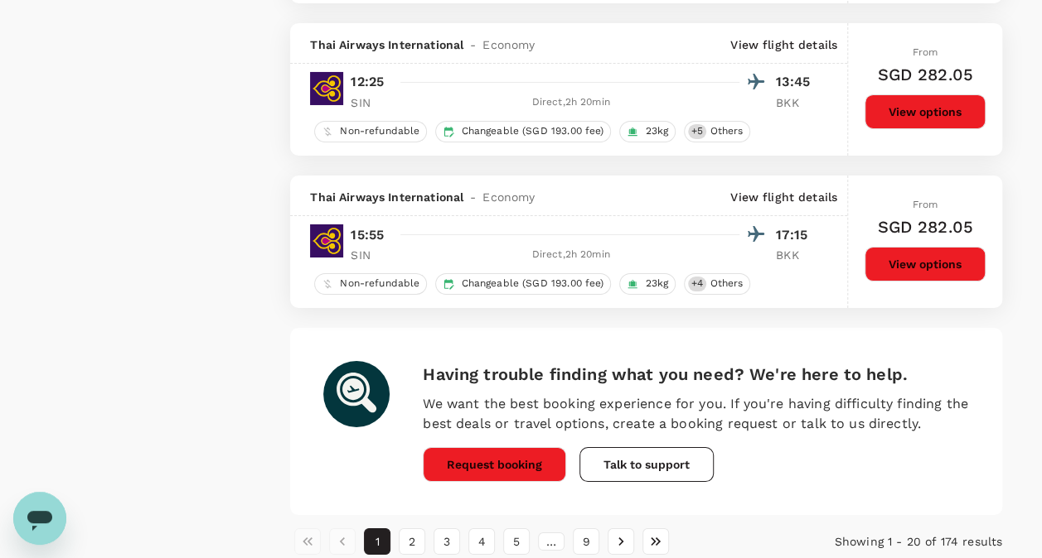
scroll to position [2971, 0]
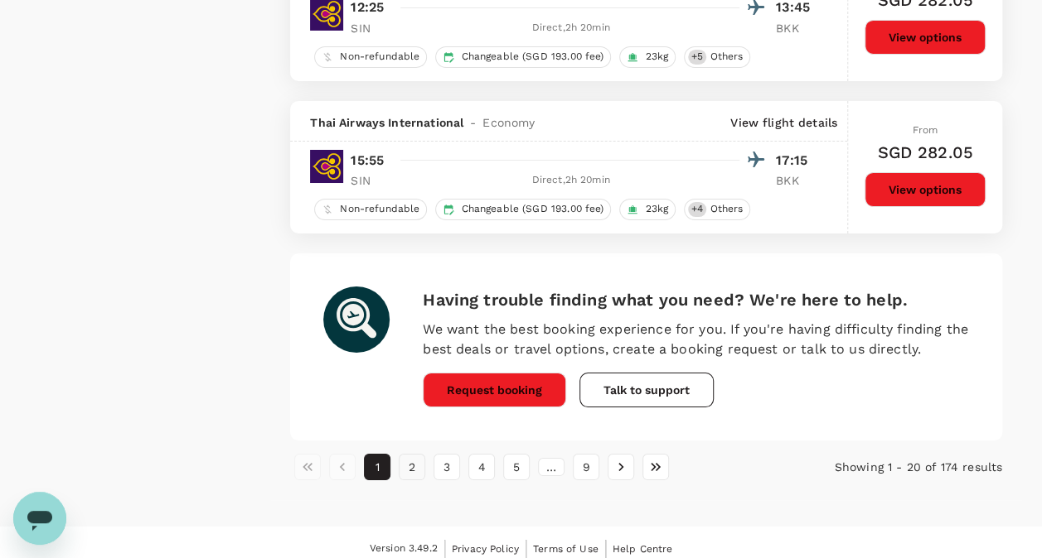
click at [419, 454] on button "2" at bounding box center [412, 467] width 27 height 27
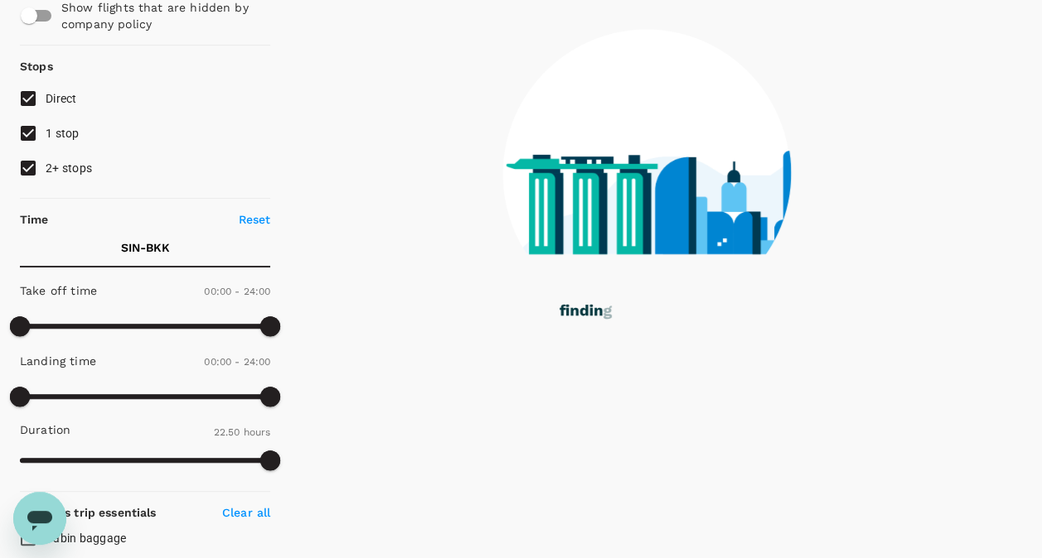
scroll to position [0, 0]
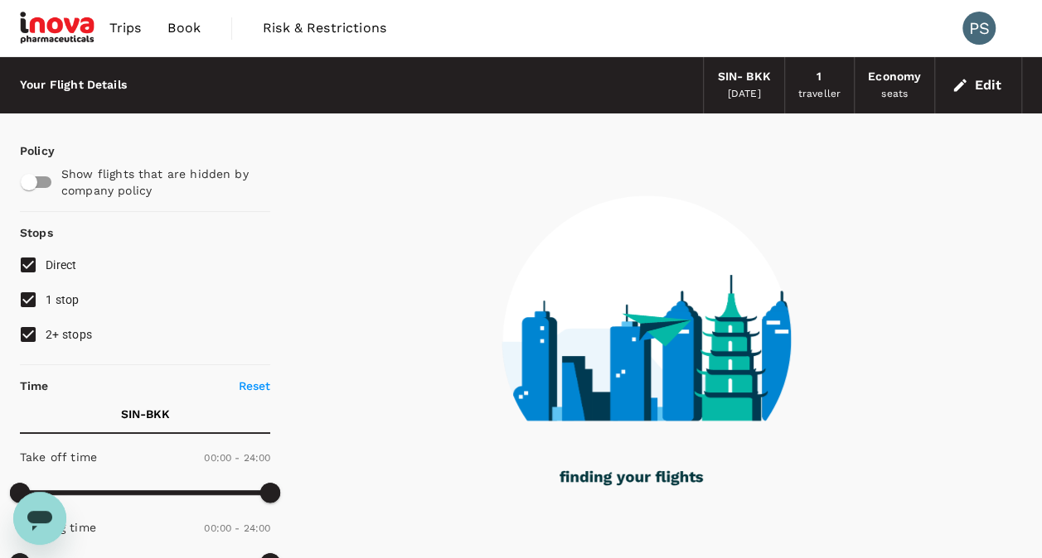
click at [30, 302] on input "1 stop" at bounding box center [28, 300] width 35 height 35
checkbox input "false"
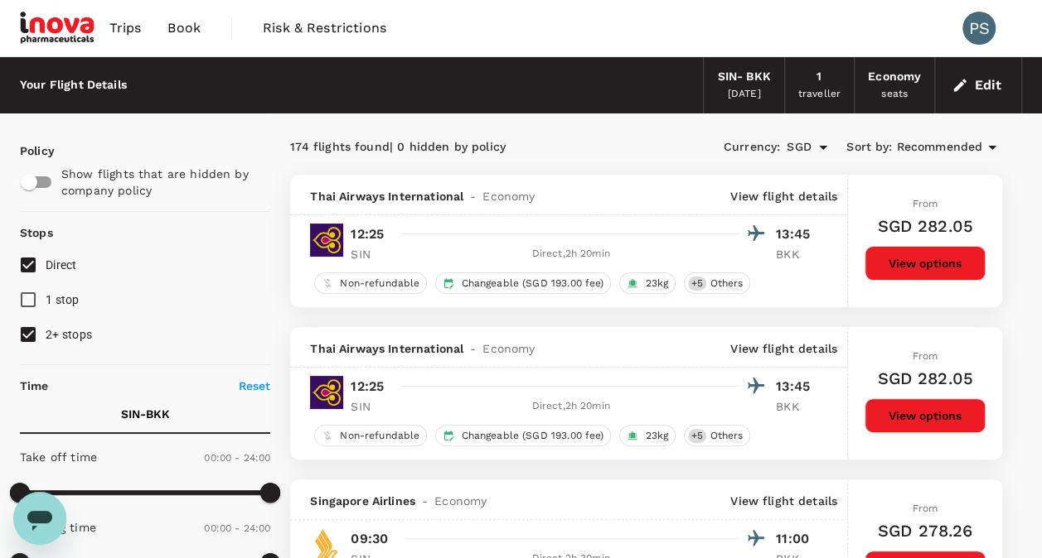
click at [23, 324] on input "2+ stops" at bounding box center [28, 334] width 35 height 35
checkbox input "false"
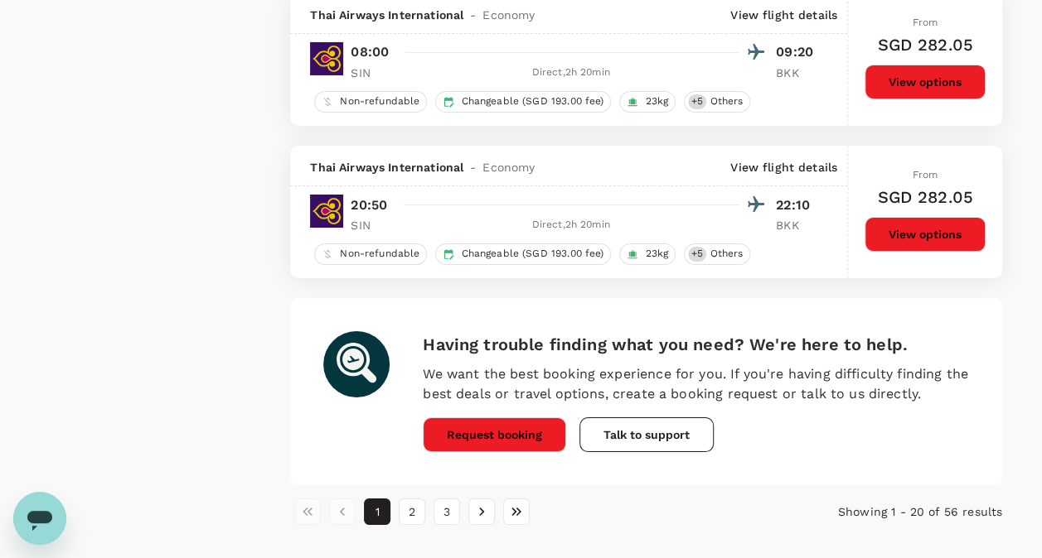
scroll to position [2971, 0]
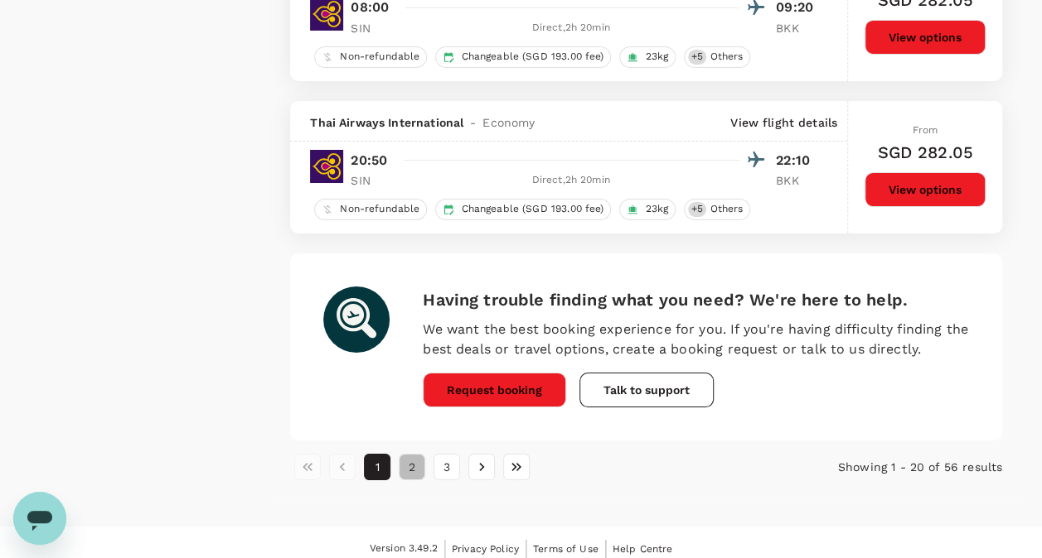
click at [415, 455] on button "2" at bounding box center [412, 467] width 27 height 27
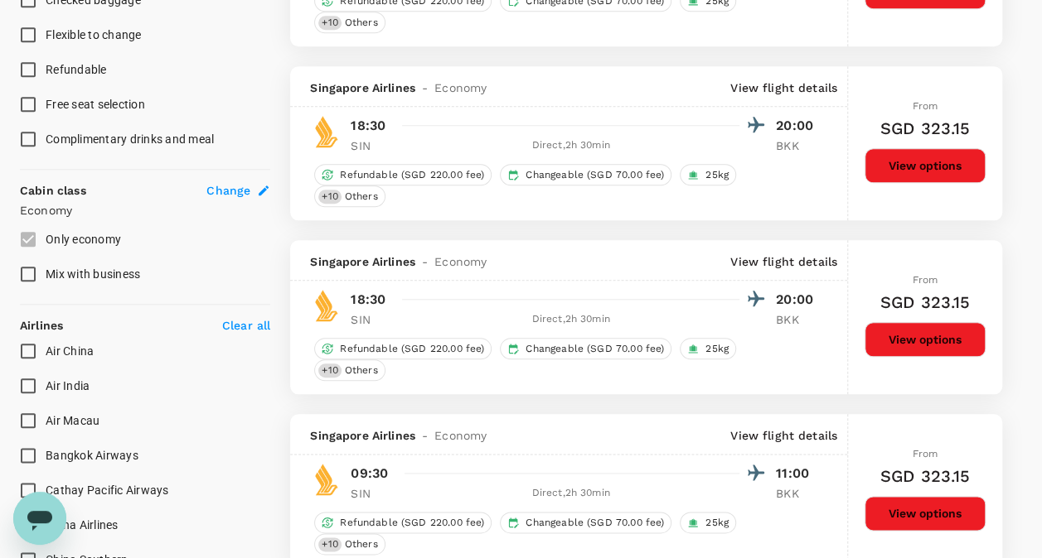
scroll to position [0, 0]
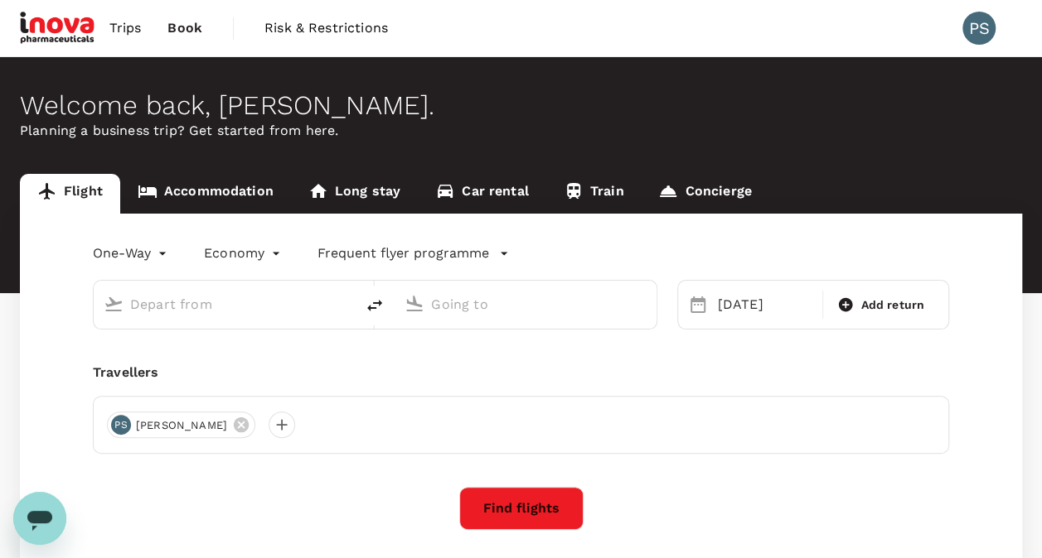
type input "Singapore Changi (SIN)"
type input "Suvarnabhumi Intl (BKK)"
type input "Singapore Changi (SIN)"
type input "Suvarnabhumi Intl (BKK)"
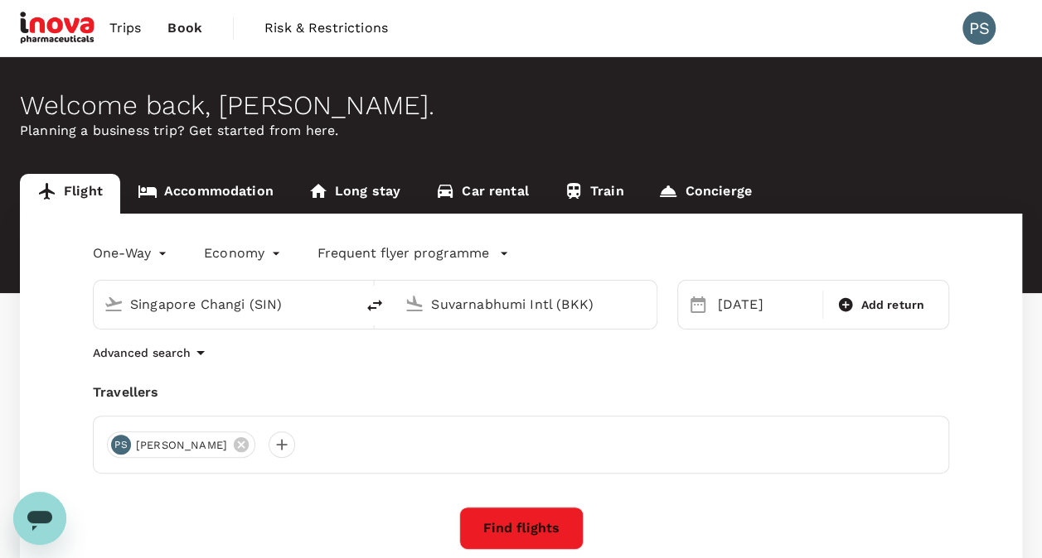
click at [255, 298] on input "Singapore Changi (SIN)" at bounding box center [225, 305] width 190 height 26
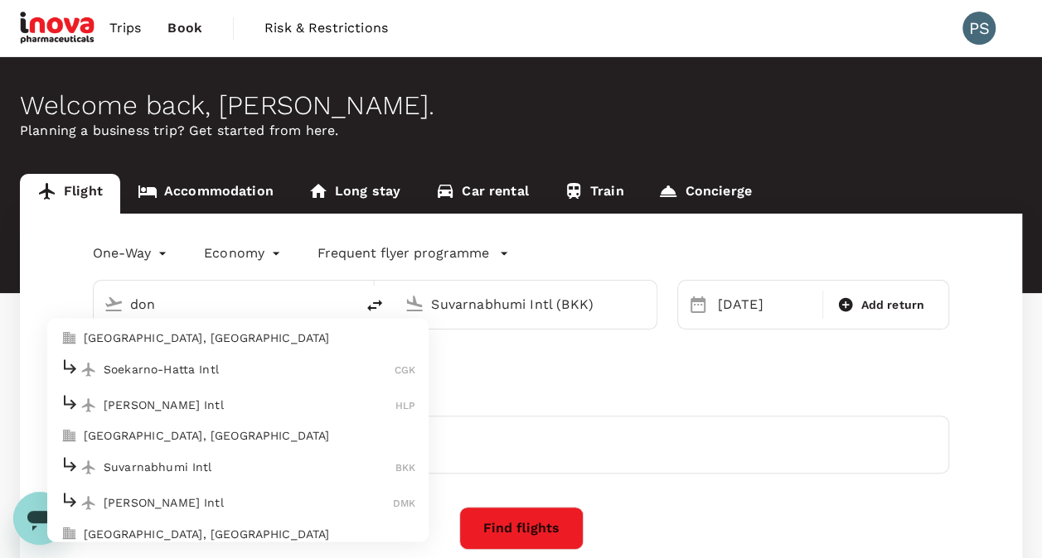
click at [176, 495] on p "[PERSON_NAME] Intl" at bounding box center [248, 503] width 289 height 17
type input "[PERSON_NAME] Intl (DMK)"
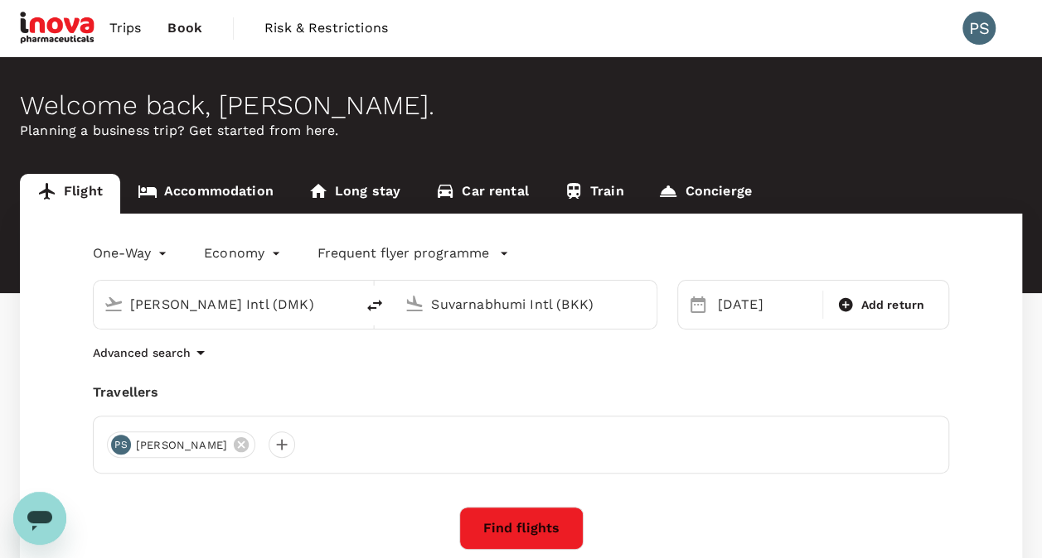
click at [484, 300] on input "Suvarnabhumi Intl (BKK)" at bounding box center [526, 305] width 190 height 26
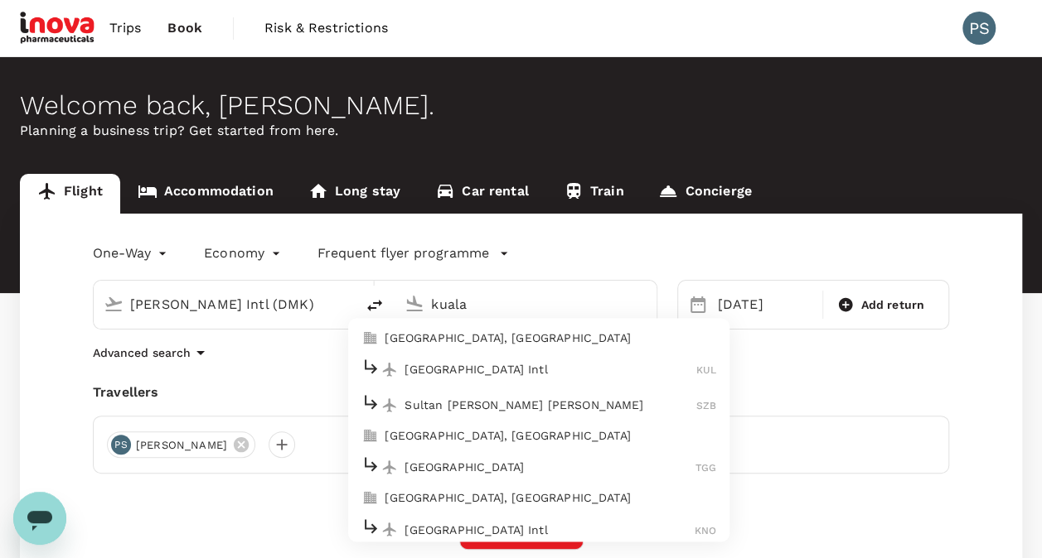
click at [457, 363] on p "[GEOGRAPHIC_DATA] Intl" at bounding box center [550, 369] width 292 height 17
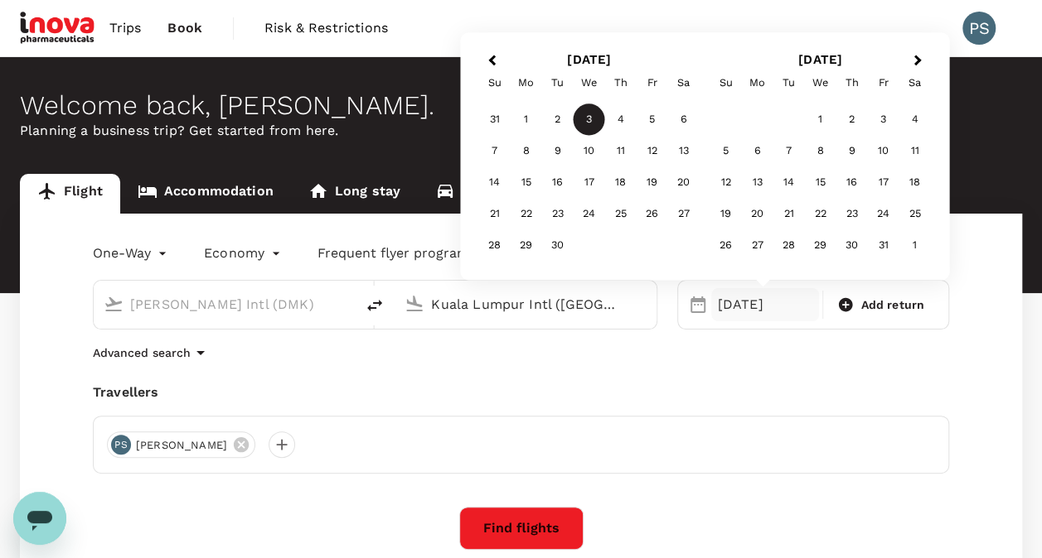
type input "Kuala Lumpur Intl ([GEOGRAPHIC_DATA])"
click at [544, 356] on div "Advanced search" at bounding box center [521, 353] width 856 height 20
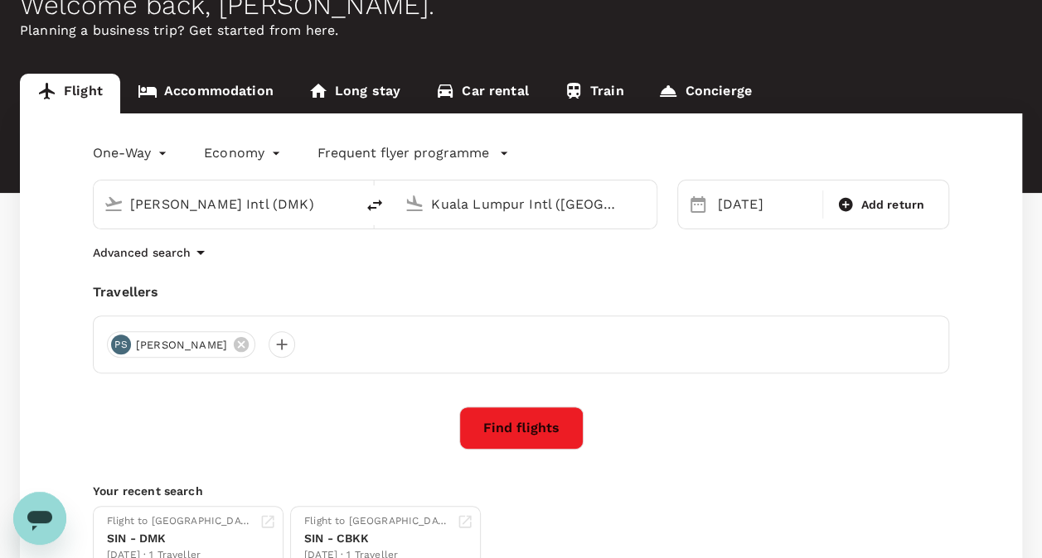
scroll to position [139, 0]
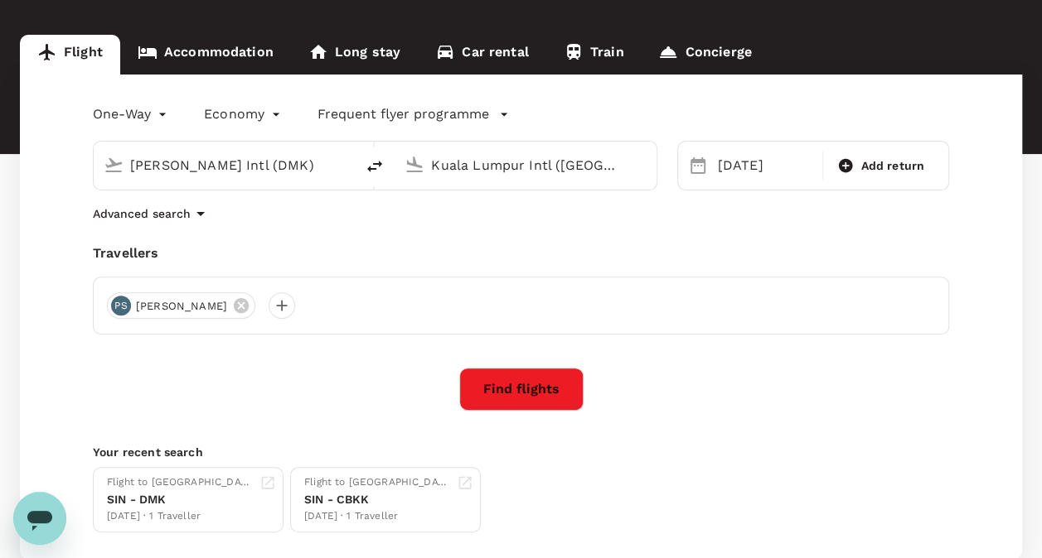
click at [546, 384] on button "Find flights" at bounding box center [521, 389] width 124 height 43
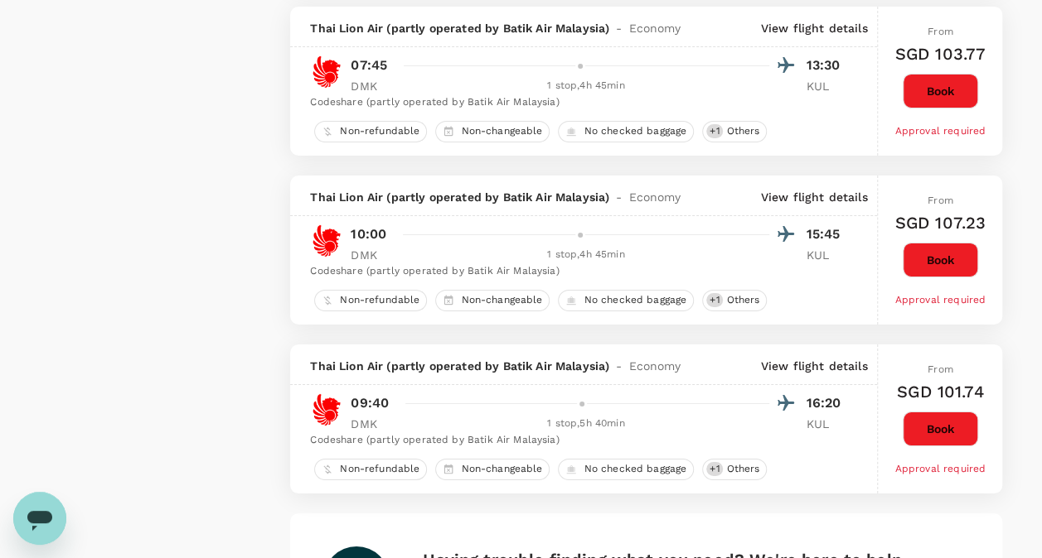
scroll to position [3070, 0]
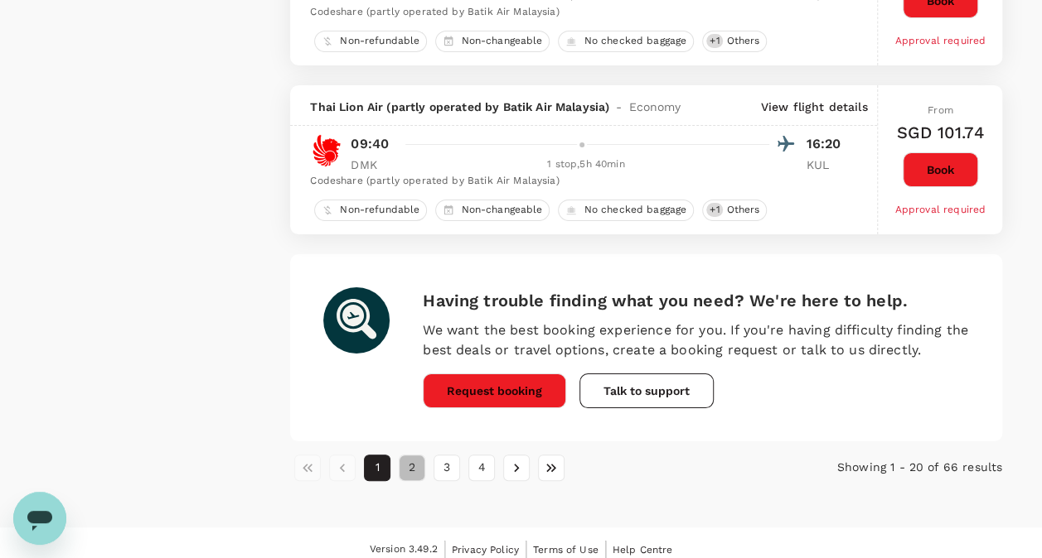
click at [413, 460] on button "2" at bounding box center [412, 468] width 27 height 27
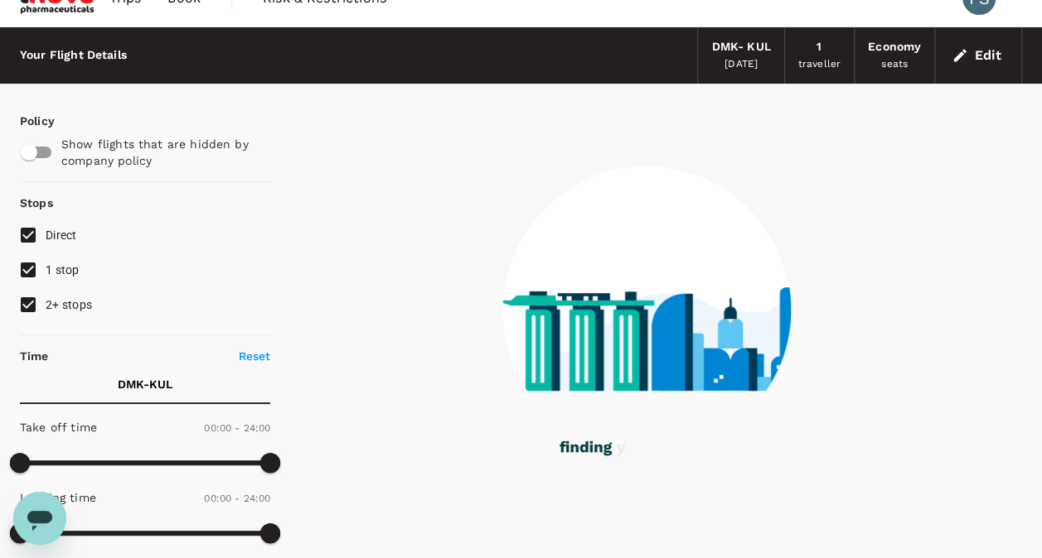
scroll to position [0, 0]
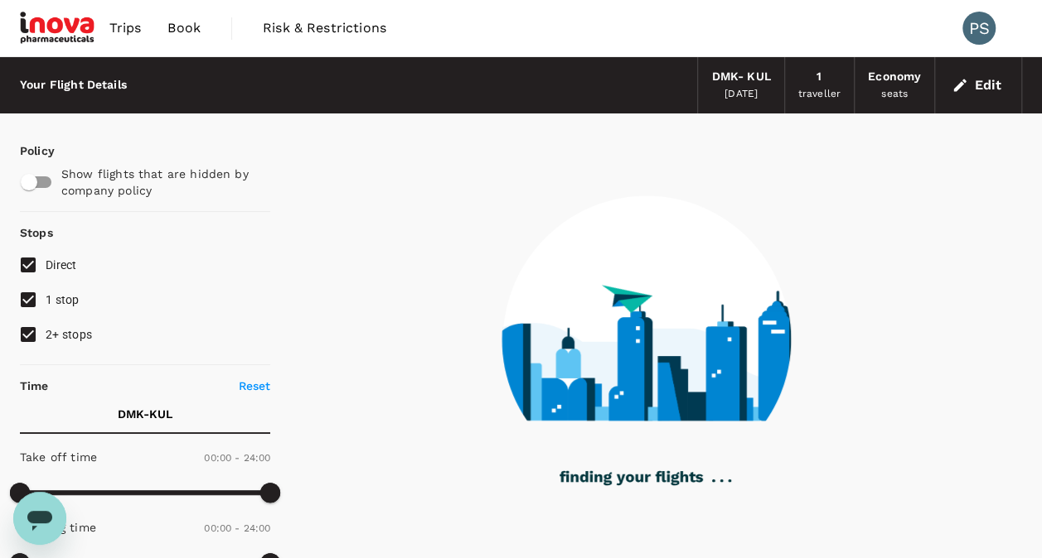
click at [22, 334] on input "2+ stops" at bounding box center [28, 334] width 35 height 35
checkbox input "false"
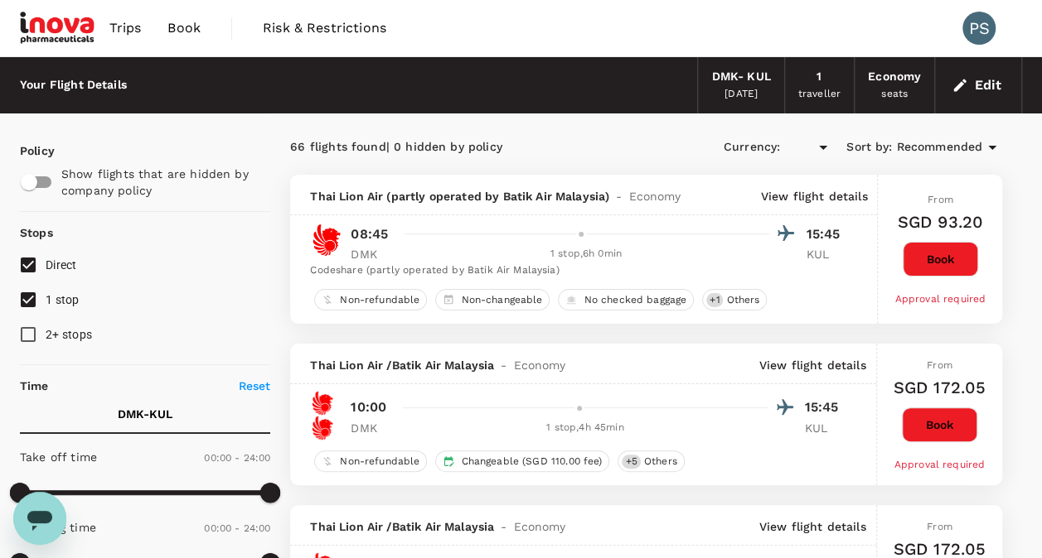
type input "SGD"
click at [29, 307] on input "1 stop" at bounding box center [28, 300] width 35 height 35
checkbox input "false"
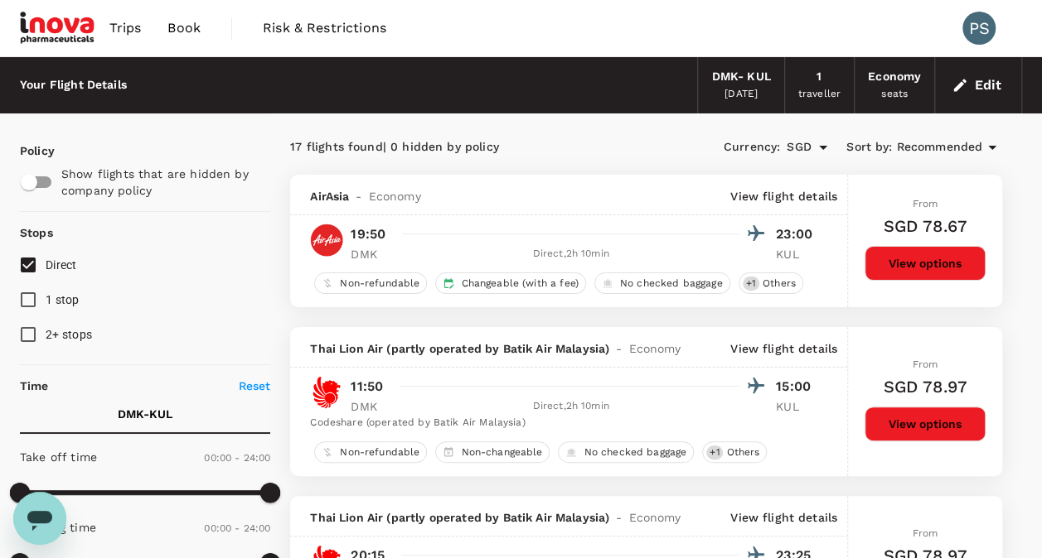
drag, startPoint x: 1041, startPoint y: 86, endPoint x: 1046, endPoint y: 107, distance: 21.3
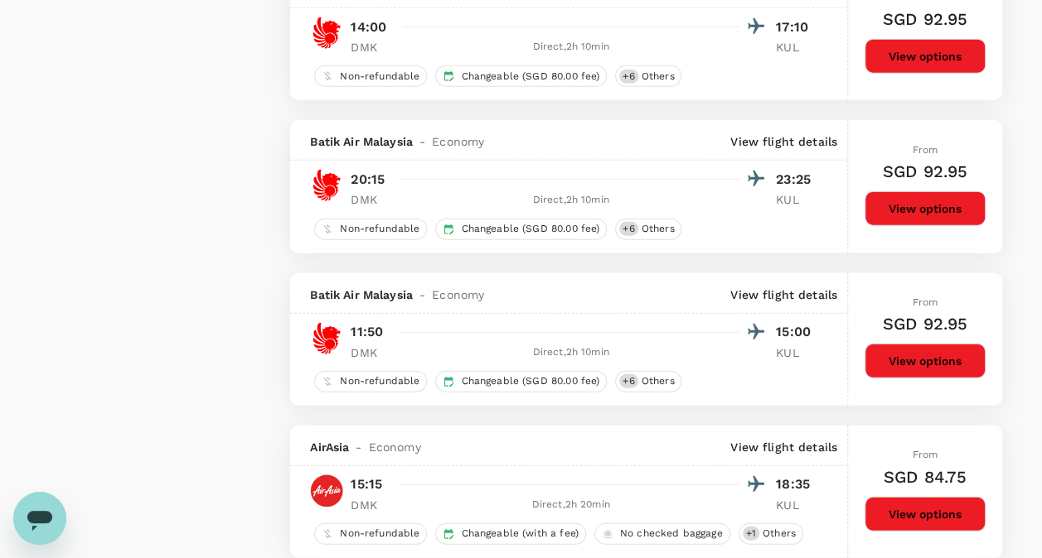
scroll to position [1977, 0]
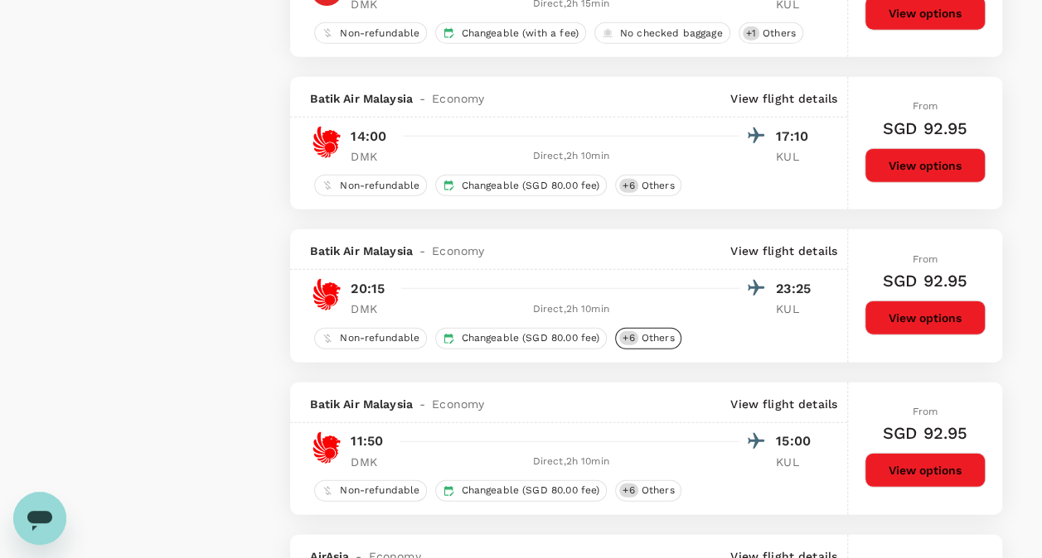
click at [640, 331] on span "Others" at bounding box center [658, 338] width 46 height 14
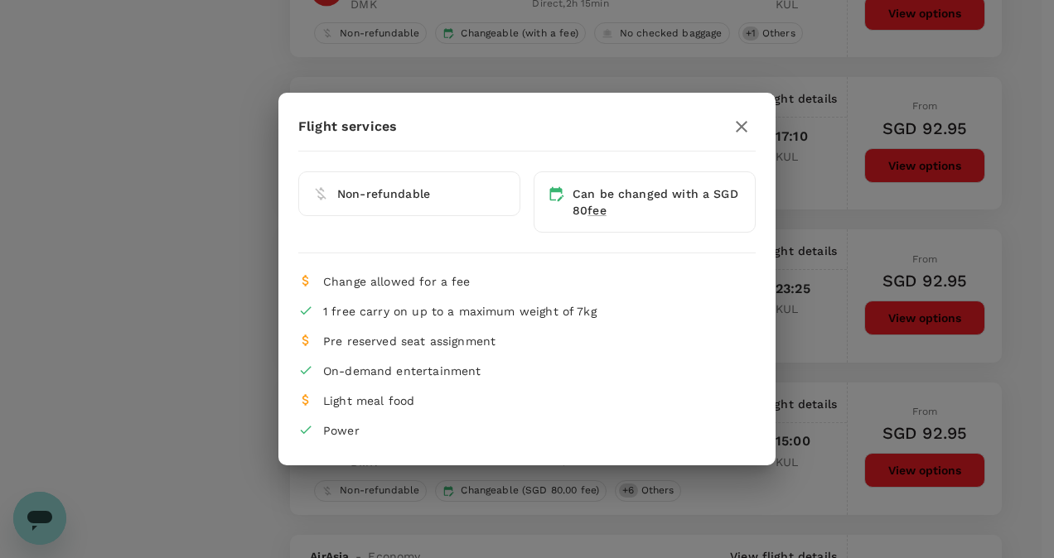
click at [742, 129] on icon "button" at bounding box center [742, 127] width 20 height 20
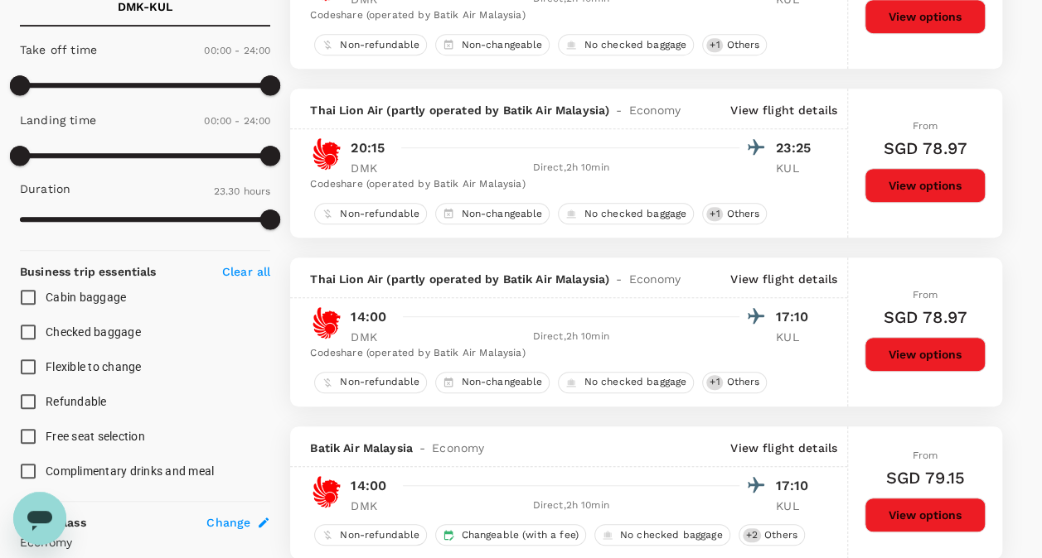
scroll to position [474, 0]
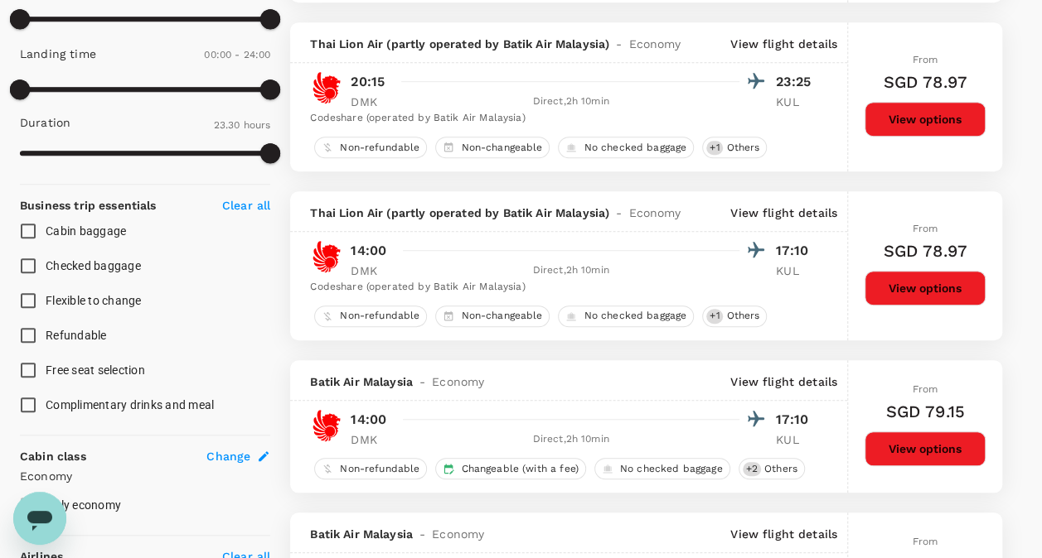
click at [30, 259] on input "Checked baggage" at bounding box center [28, 266] width 35 height 35
checkbox input "true"
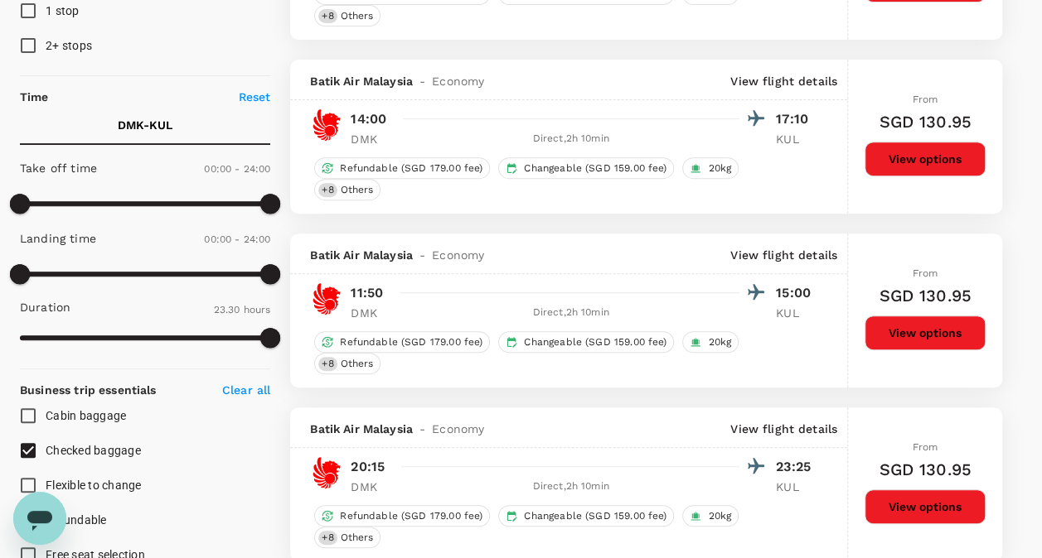
scroll to position [0, 0]
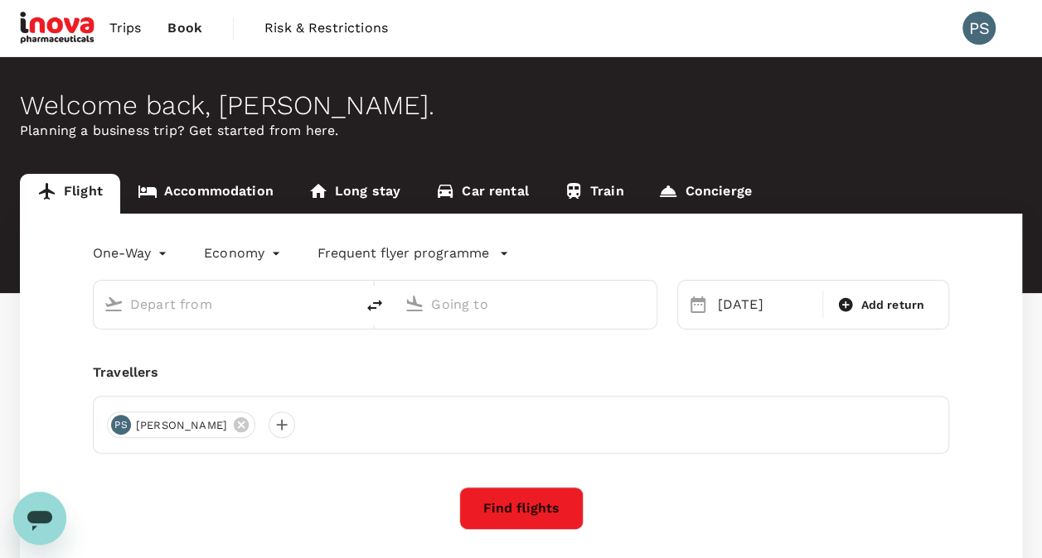
type input "[PERSON_NAME] Intl (DMK)"
type input "Kuala Lumpur Intl ([GEOGRAPHIC_DATA])"
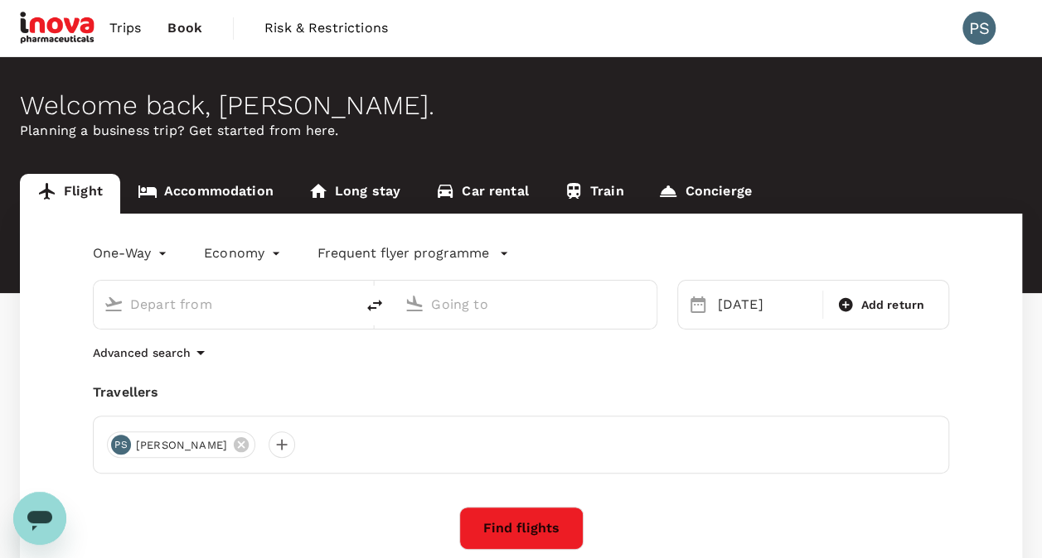
type input "[PERSON_NAME] Intl (DMK)"
type input "Kuala Lumpur Intl ([GEOGRAPHIC_DATA])"
click at [250, 302] on input "[PERSON_NAME] Intl (DMK)" at bounding box center [225, 305] width 190 height 26
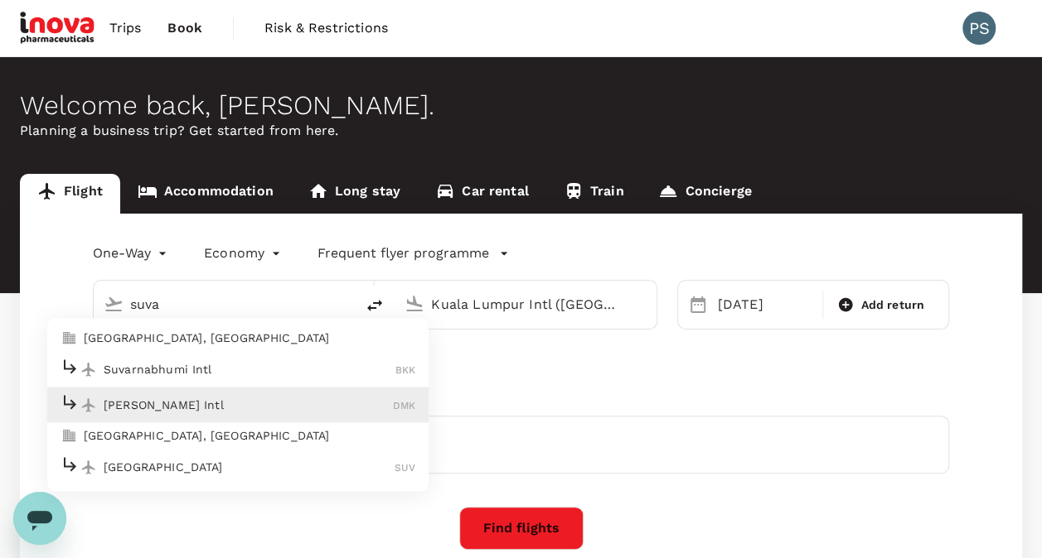
click at [225, 363] on p "Suvarnabhumi Intl" at bounding box center [250, 369] width 292 height 17
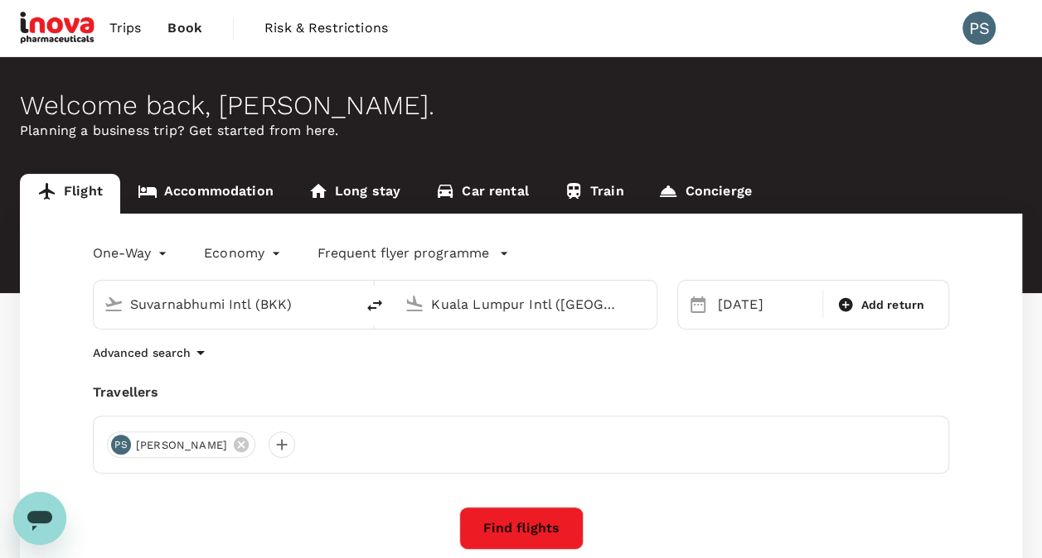
click at [287, 305] on input "Suvarnabhumi Intl (BKK)" at bounding box center [225, 305] width 190 height 26
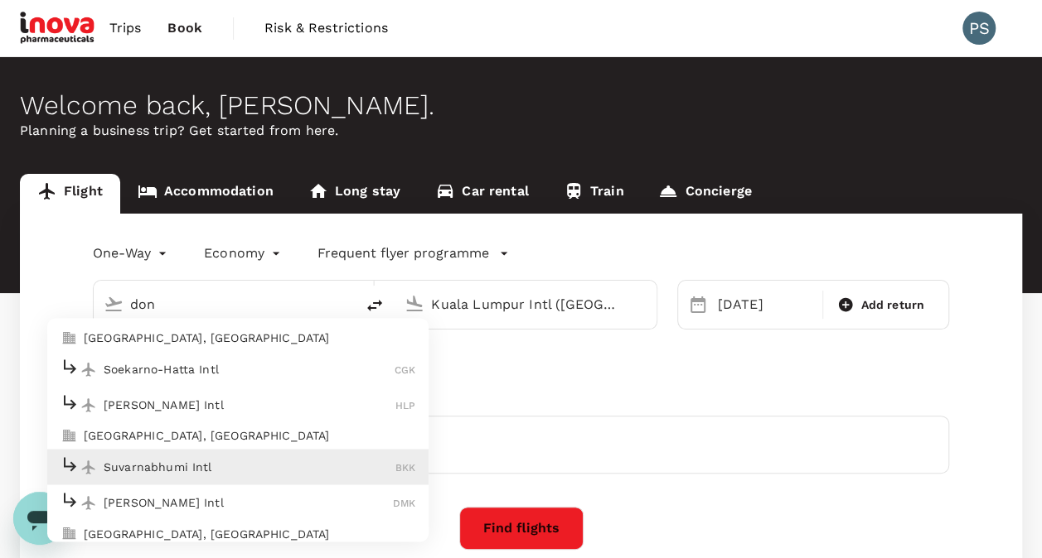
click at [225, 394] on div "[PERSON_NAME] Intl HLP" at bounding box center [237, 406] width 355 height 26
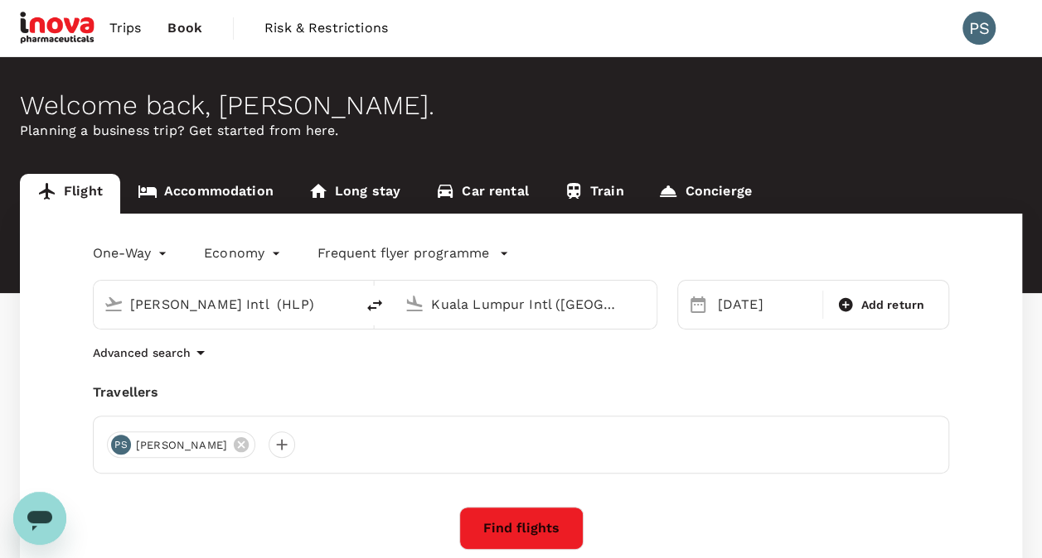
click at [207, 298] on input "[PERSON_NAME] Intl (HLP)" at bounding box center [225, 305] width 190 height 26
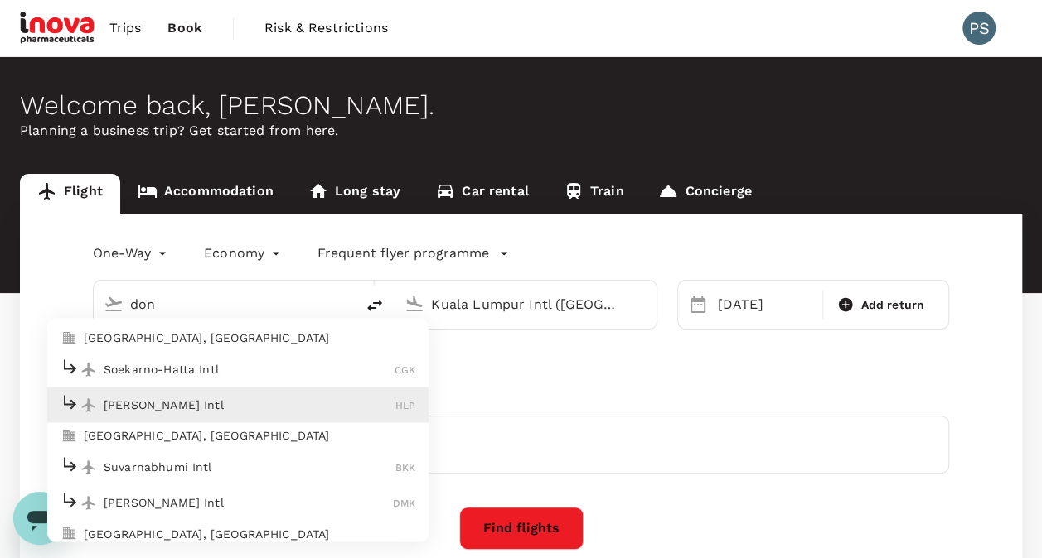
click at [152, 500] on p "[PERSON_NAME] Intl" at bounding box center [248, 503] width 289 height 17
type input "[PERSON_NAME] Intl (DMK)"
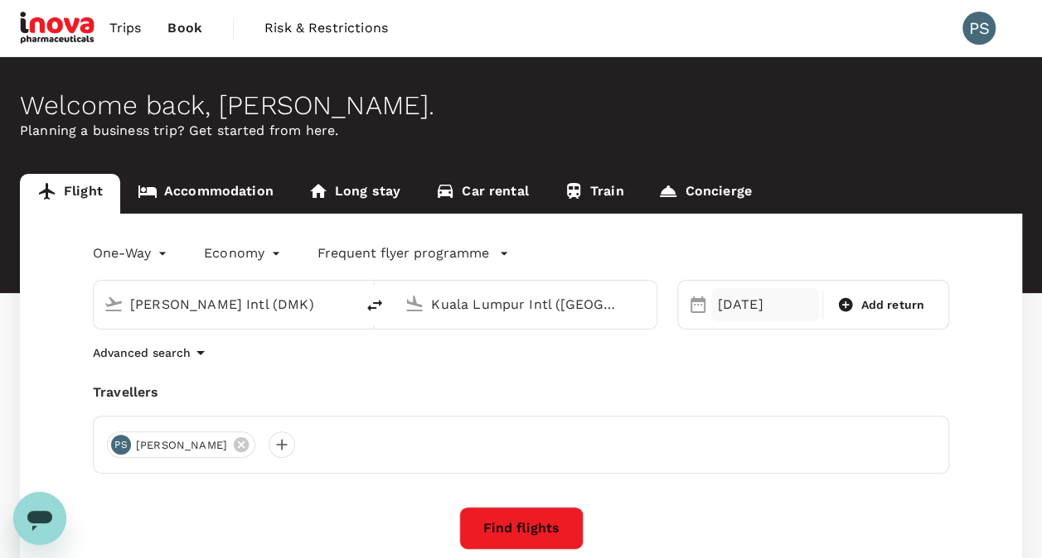
click at [760, 302] on div "[DATE]" at bounding box center [765, 304] width 109 height 33
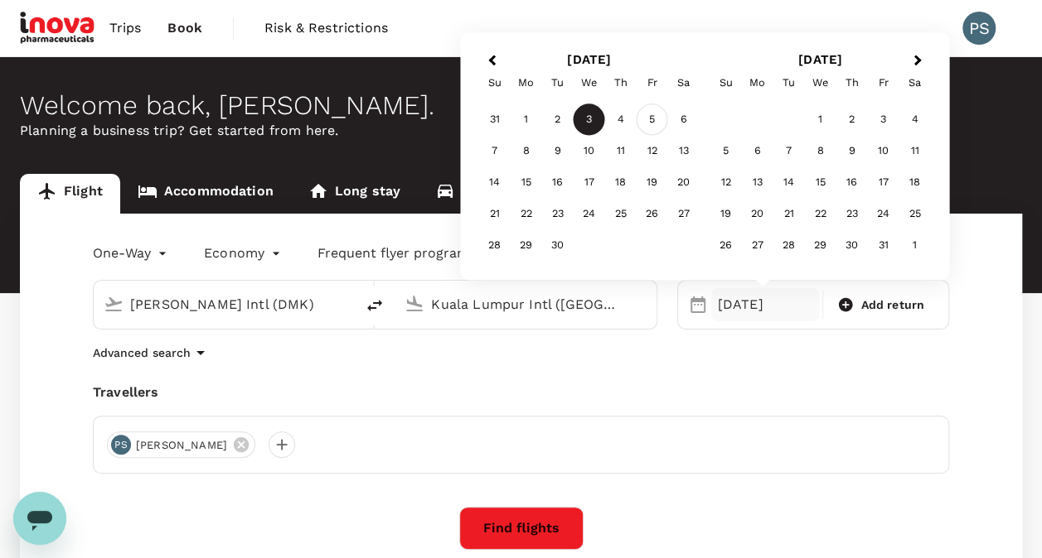
click at [645, 114] on div "5" at bounding box center [651, 119] width 31 height 31
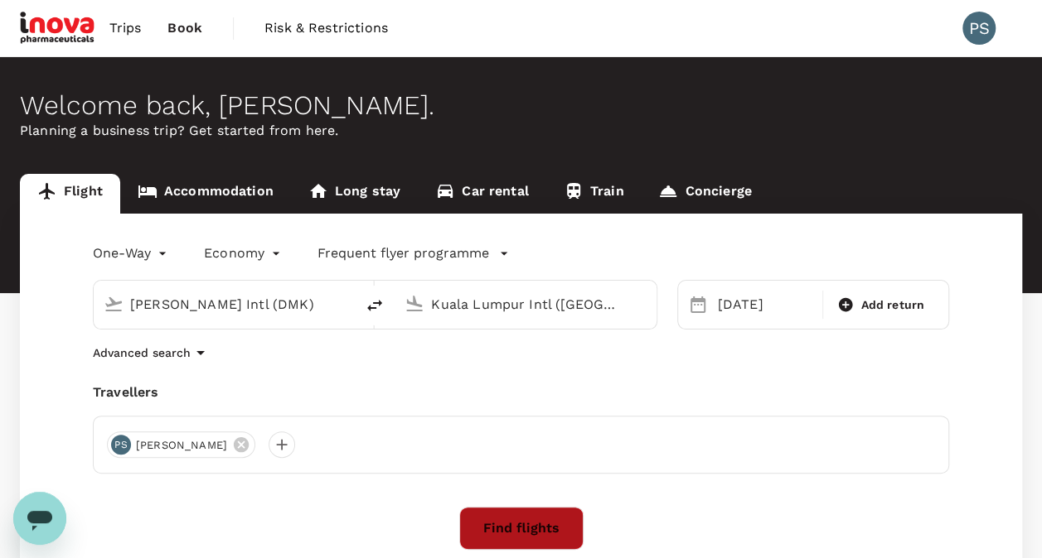
click at [520, 517] on button "Find flights" at bounding box center [521, 528] width 124 height 43
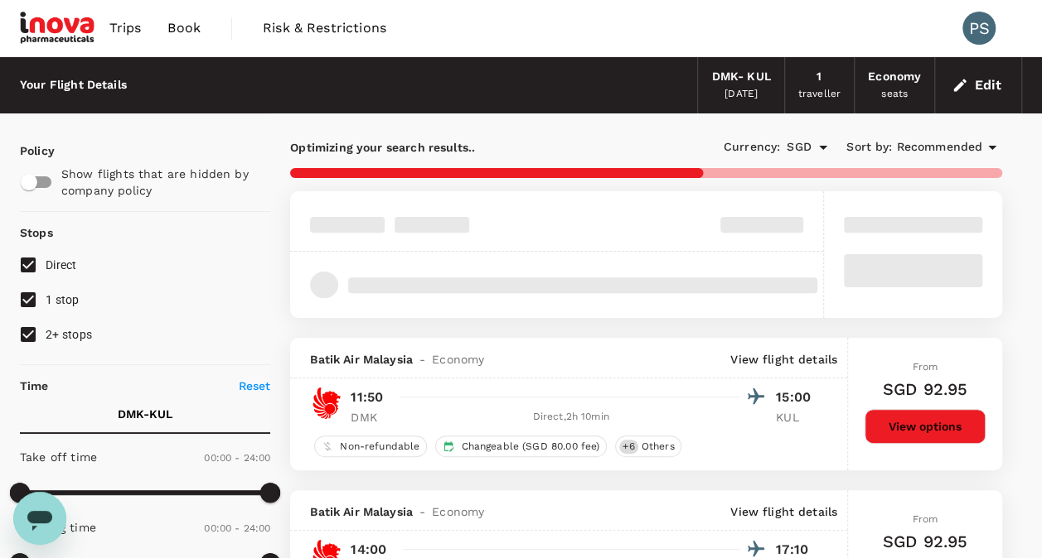
click at [20, 332] on input "2+ stops" at bounding box center [28, 334] width 35 height 35
checkbox input "false"
click at [27, 278] on input "Direct" at bounding box center [28, 265] width 35 height 35
checkbox input "false"
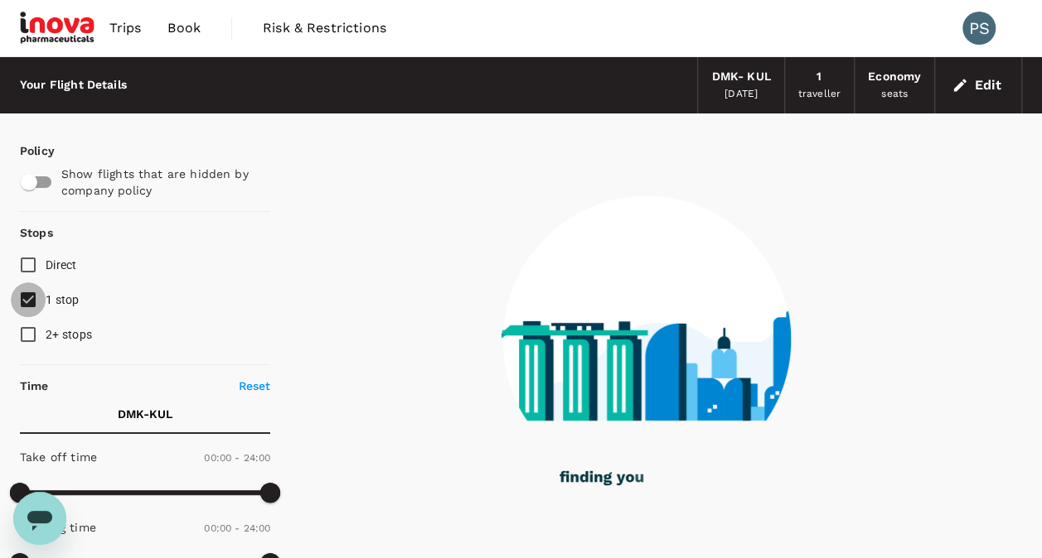
click at [27, 305] on input "1 stop" at bounding box center [28, 300] width 35 height 35
checkbox input "false"
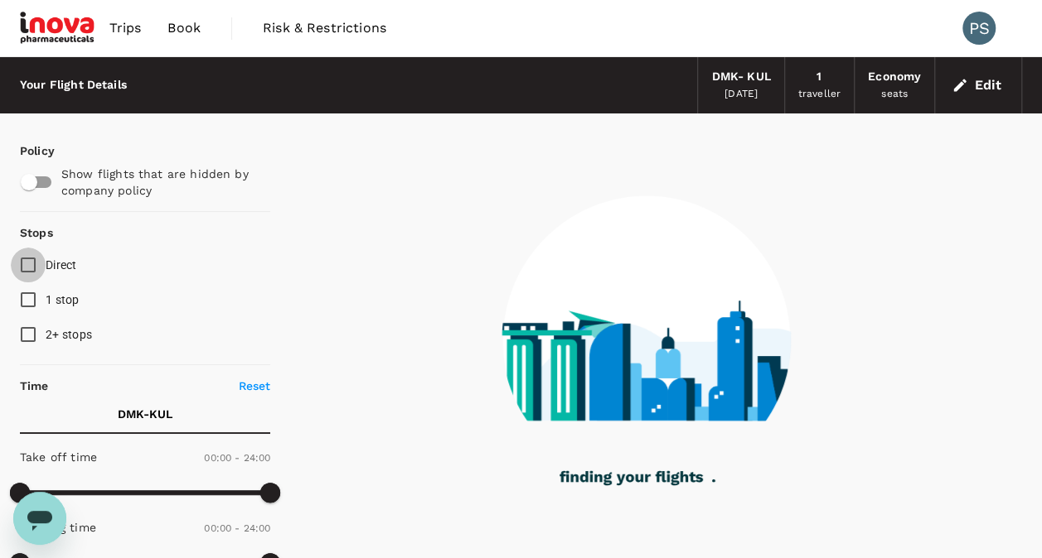
click at [25, 273] on input "Direct" at bounding box center [28, 265] width 35 height 35
checkbox input "true"
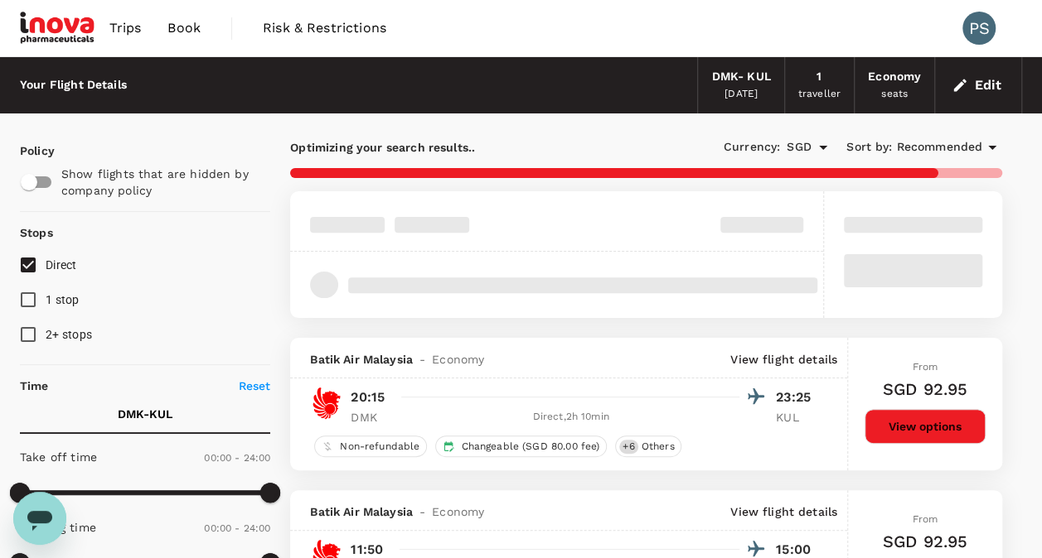
drag, startPoint x: 1041, startPoint y: 147, endPoint x: 1051, endPoint y: 197, distance: 50.9
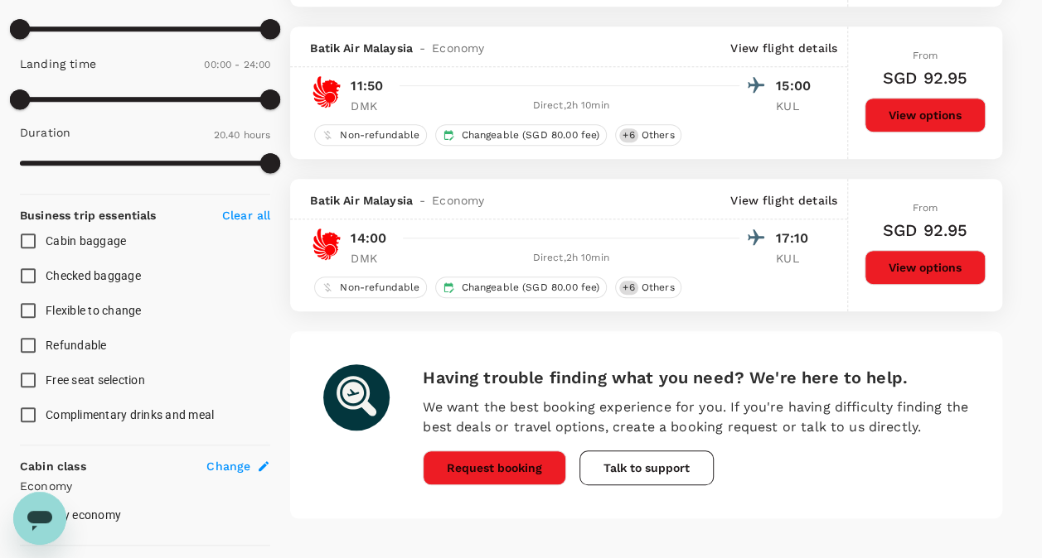
scroll to position [466, 0]
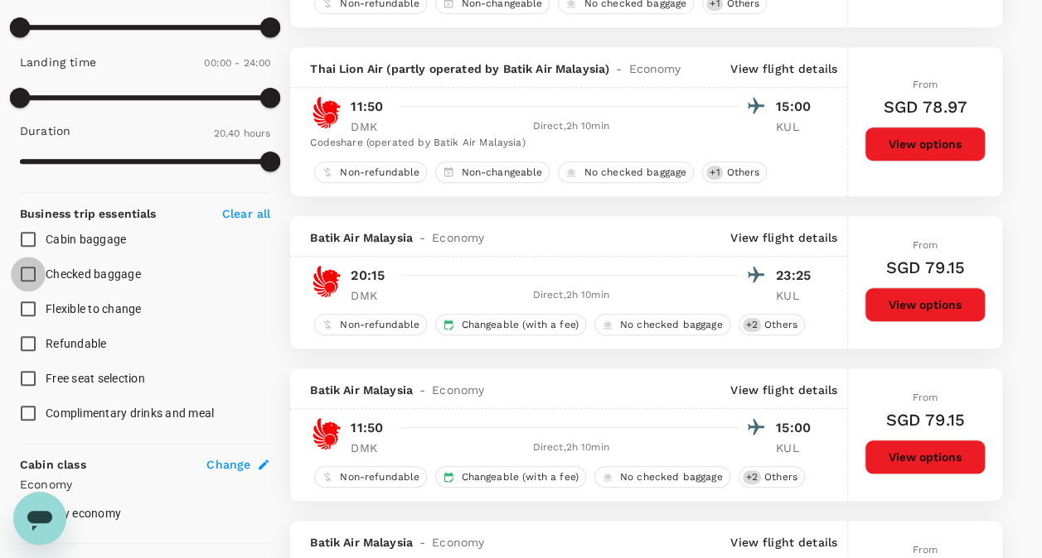
click at [31, 273] on input "Checked baggage" at bounding box center [28, 274] width 35 height 35
checkbox input "true"
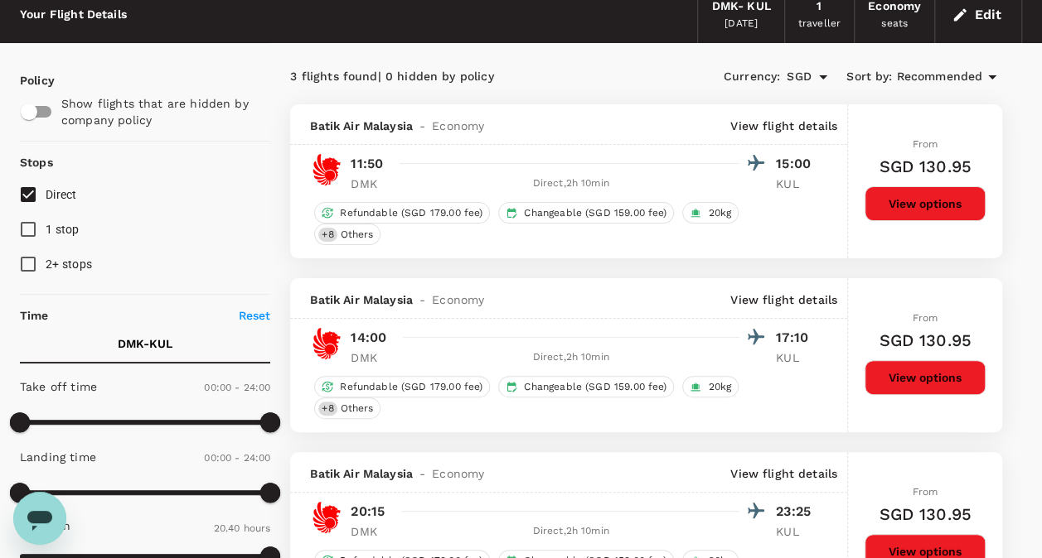
scroll to position [0, 0]
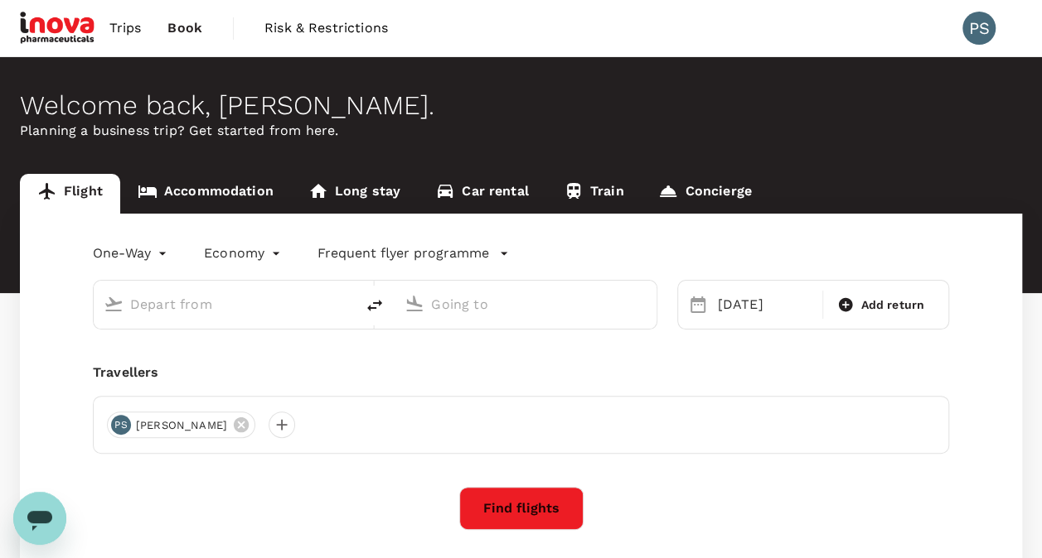
type input "[PERSON_NAME] Intl (DMK)"
type input "Kuala Lumpur Intl ([GEOGRAPHIC_DATA])"
type input "[PERSON_NAME] Intl (DMK)"
type input "Kuala Lumpur Intl ([GEOGRAPHIC_DATA])"
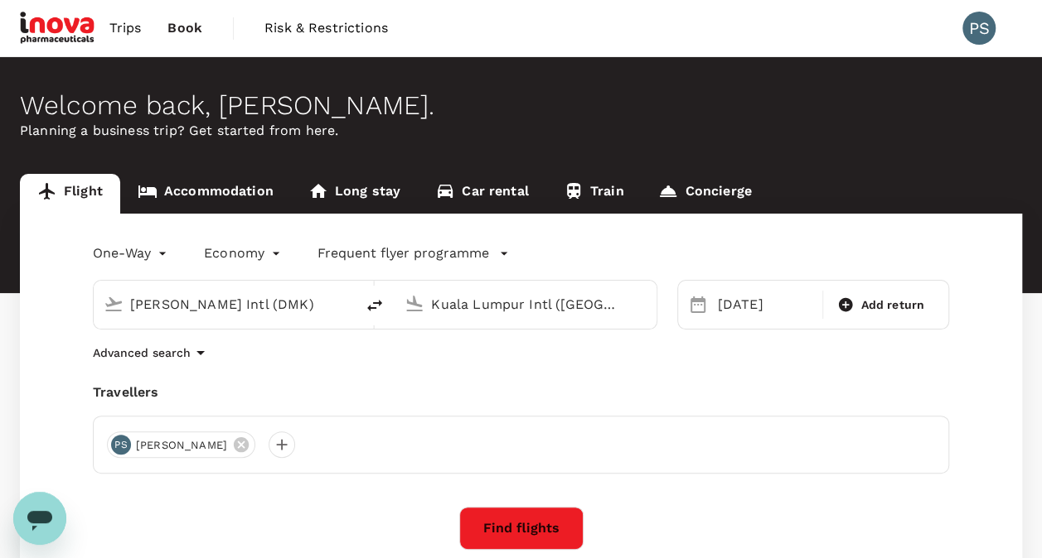
click at [166, 298] on input "[PERSON_NAME] Intl (DMK)" at bounding box center [225, 305] width 190 height 26
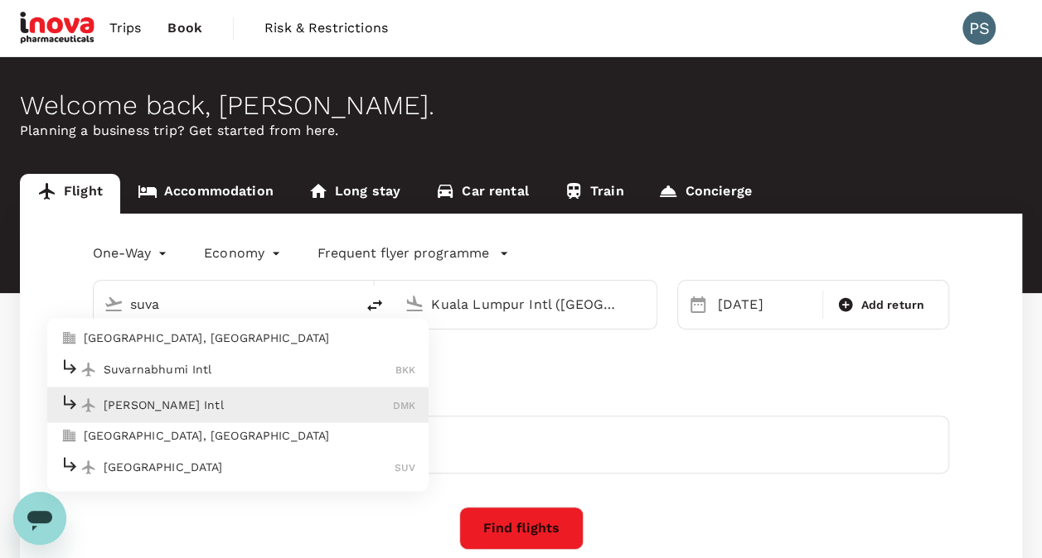
click at [152, 368] on p "Suvarnabhumi Intl" at bounding box center [250, 369] width 292 height 17
type input "Suvarnabhumi Intl (BKK)"
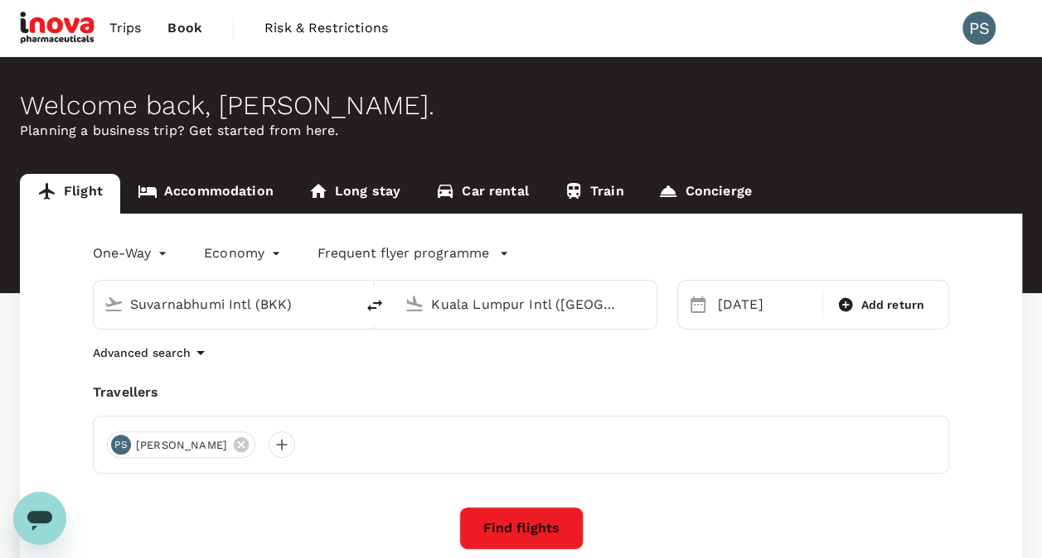
click at [513, 525] on button "Find flights" at bounding box center [521, 528] width 124 height 43
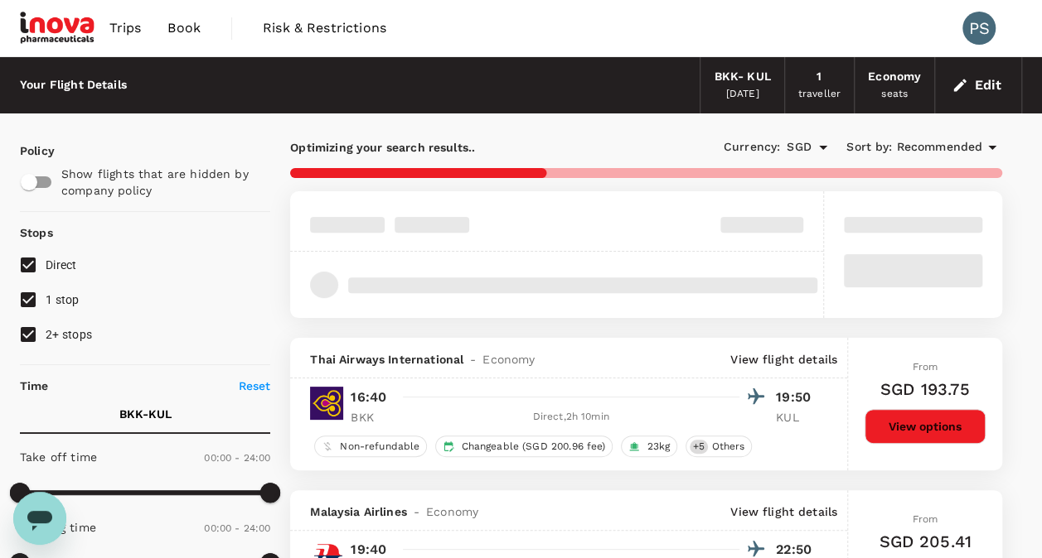
type input "1355"
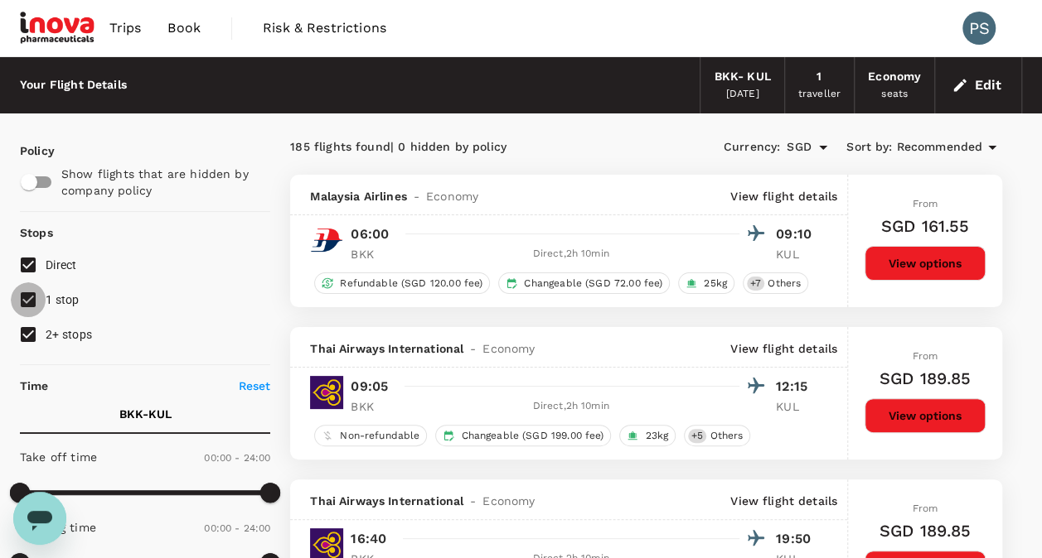
click at [33, 297] on input "1 stop" at bounding box center [28, 300] width 35 height 35
checkbox input "false"
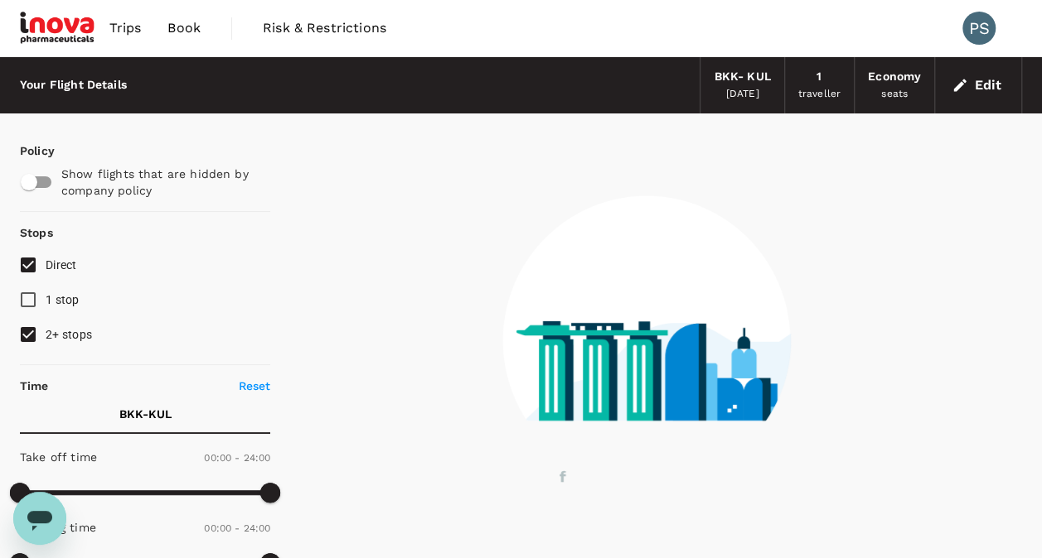
click at [30, 334] on input "2+ stops" at bounding box center [28, 334] width 35 height 35
checkbox input "false"
